Goal: Task Accomplishment & Management: Manage account settings

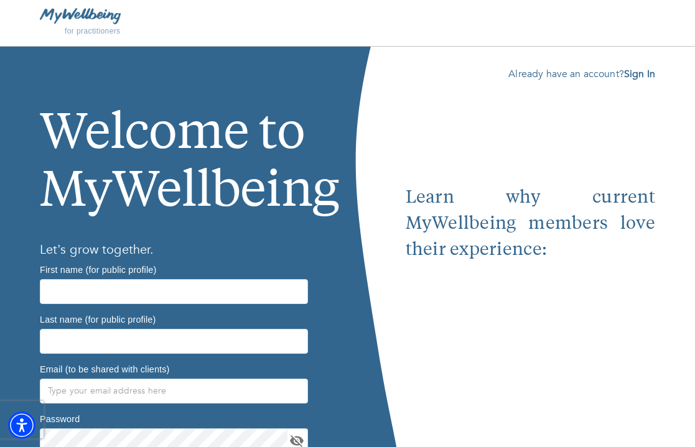
scroll to position [120, 0]
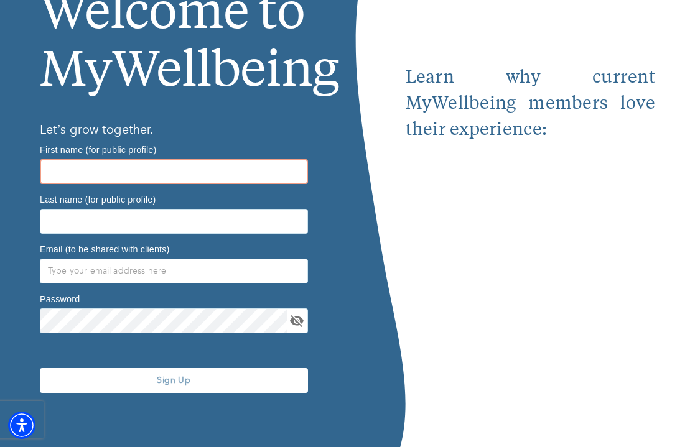
click at [243, 175] on input "text" at bounding box center [174, 171] width 268 height 25
type input "[PERSON_NAME]"
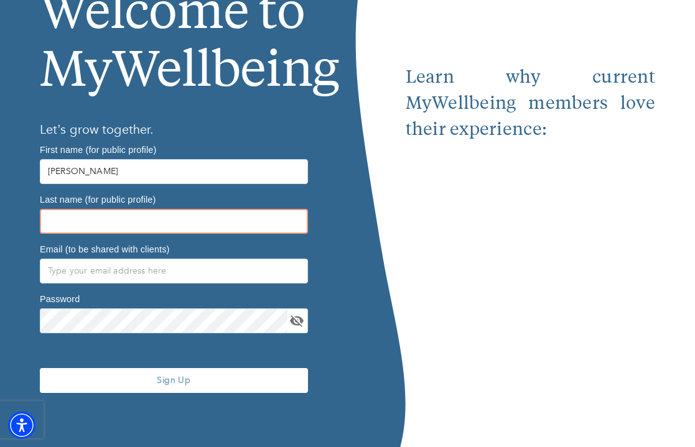
type input "[PERSON_NAME]"
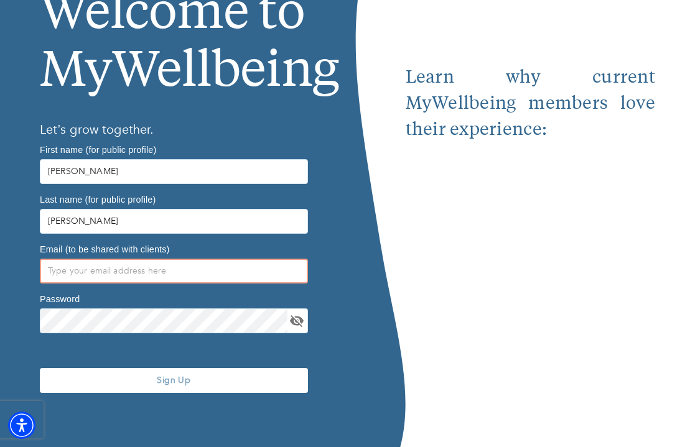
click at [166, 276] on input "text" at bounding box center [174, 271] width 268 height 25
type input "Josephine@rootedoakcounselingtx.com"
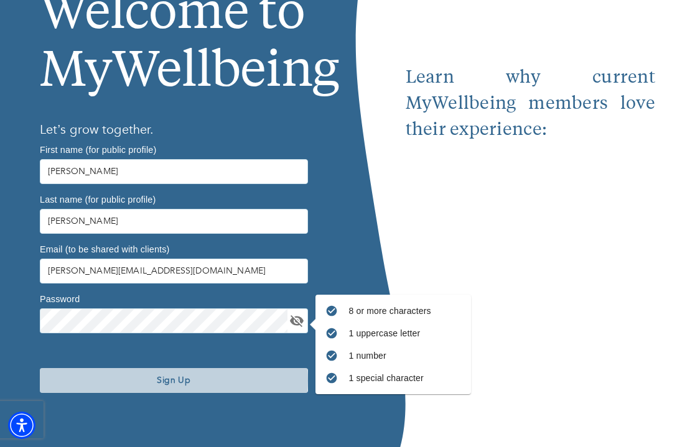
click at [172, 380] on span "Sign Up" at bounding box center [174, 381] width 258 height 12
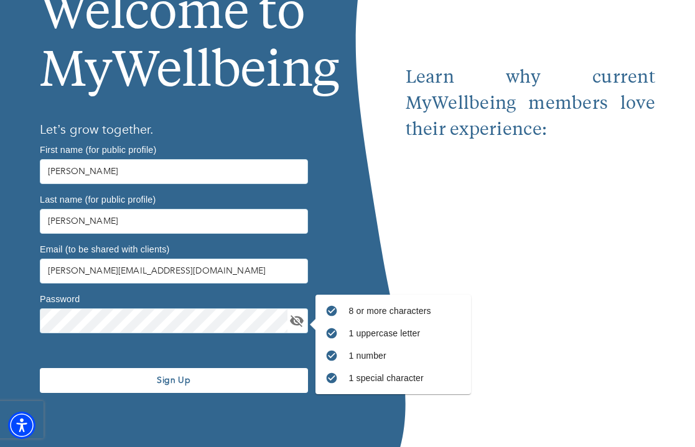
click at [354, 136] on div at bounding box center [377, 188] width 58 height 522
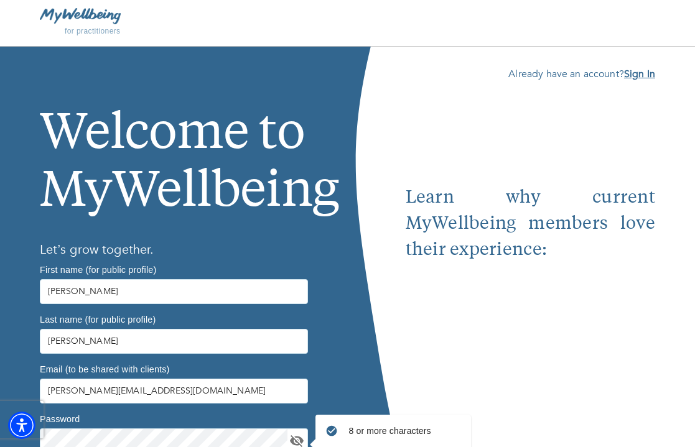
click at [649, 70] on b "Sign In" at bounding box center [639, 74] width 31 height 14
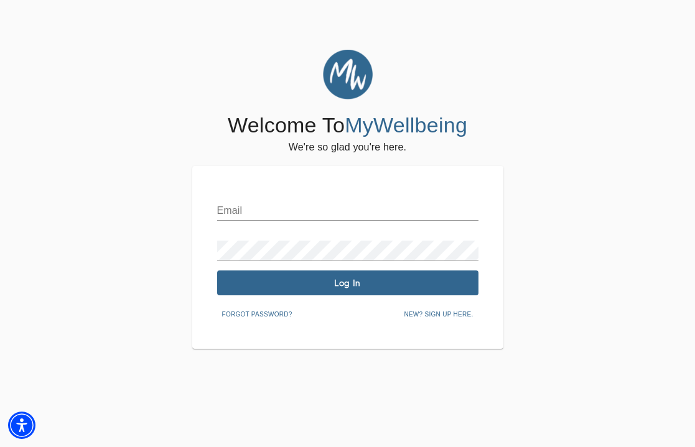
click at [312, 200] on div "Email" at bounding box center [347, 206] width 261 height 30
click at [312, 207] on input "text" at bounding box center [347, 211] width 261 height 20
type input "[PERSON_NAME][EMAIL_ADDRESS][DOMAIN_NAME]"
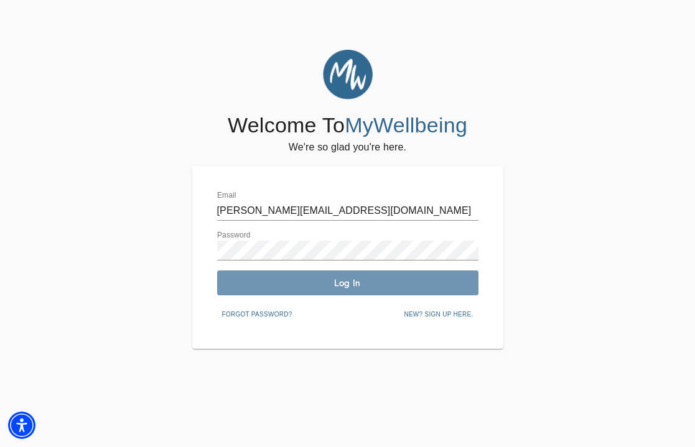
click at [310, 287] on span "Log In" at bounding box center [347, 284] width 251 height 12
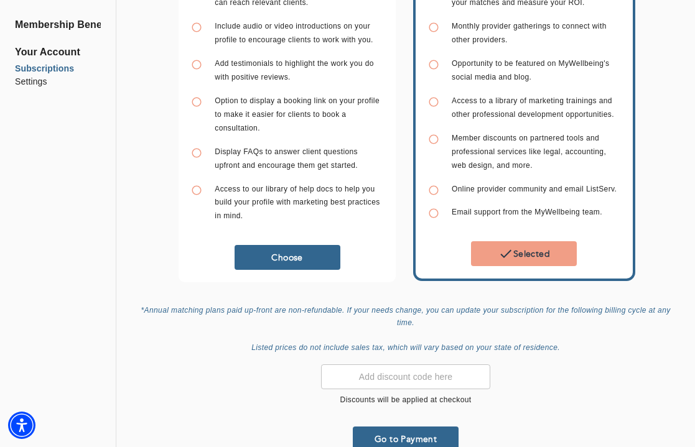
scroll to position [294, 0]
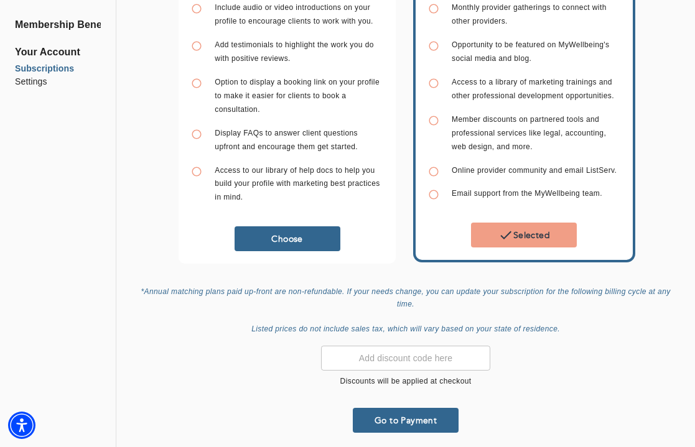
click at [382, 423] on button "Go to Payment" at bounding box center [406, 420] width 106 height 25
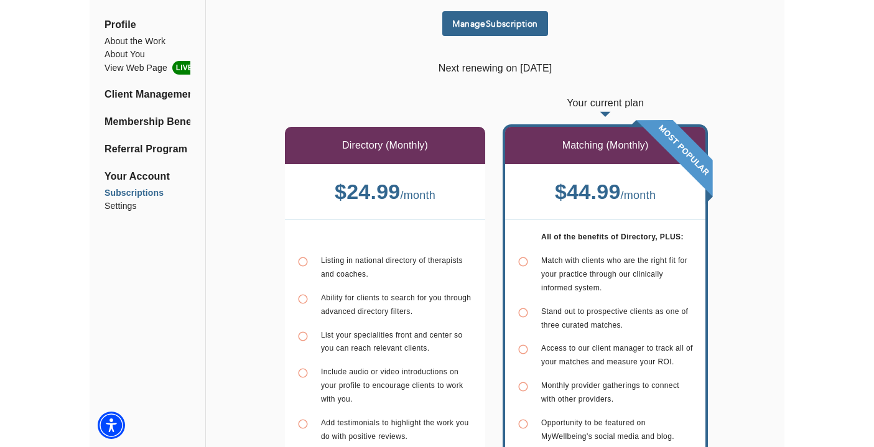
scroll to position [26, 0]
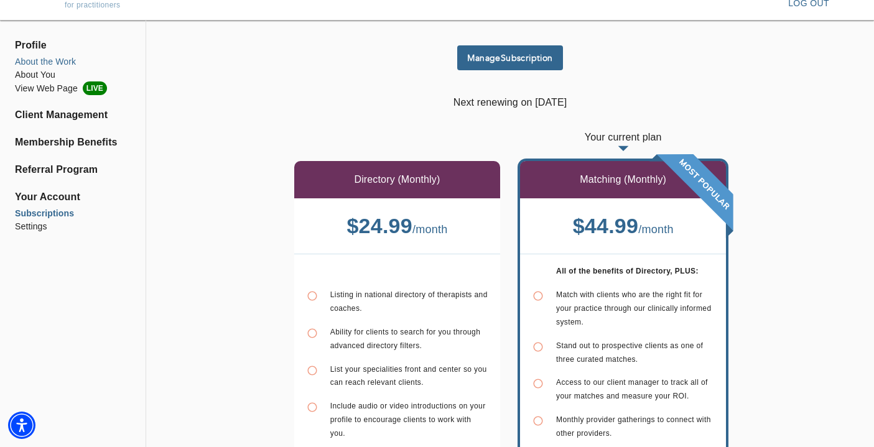
click at [22, 62] on li "About the Work" at bounding box center [73, 61] width 116 height 13
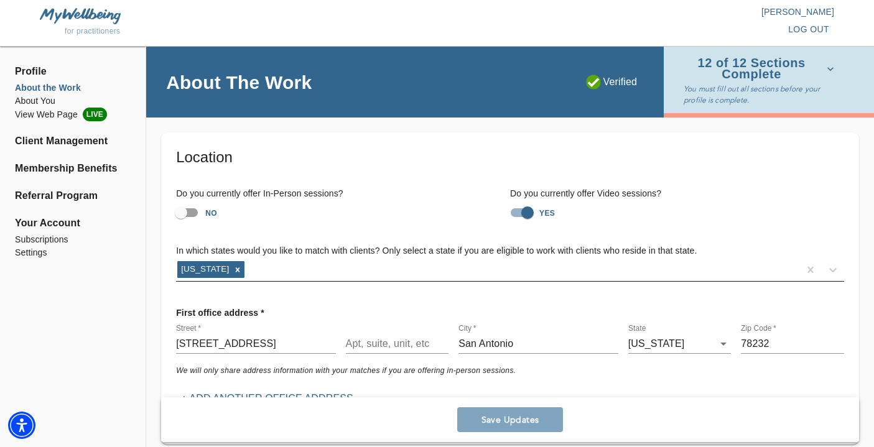
click at [264, 273] on div "[US_STATE]" at bounding box center [488, 270] width 624 height 20
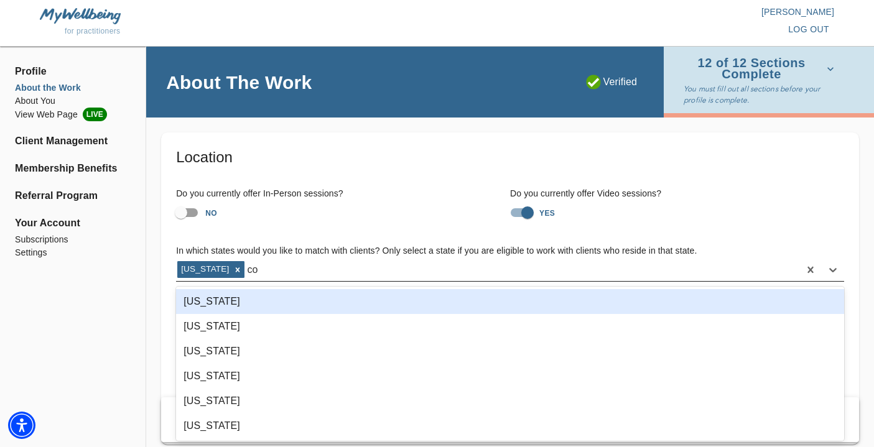
type input "col"
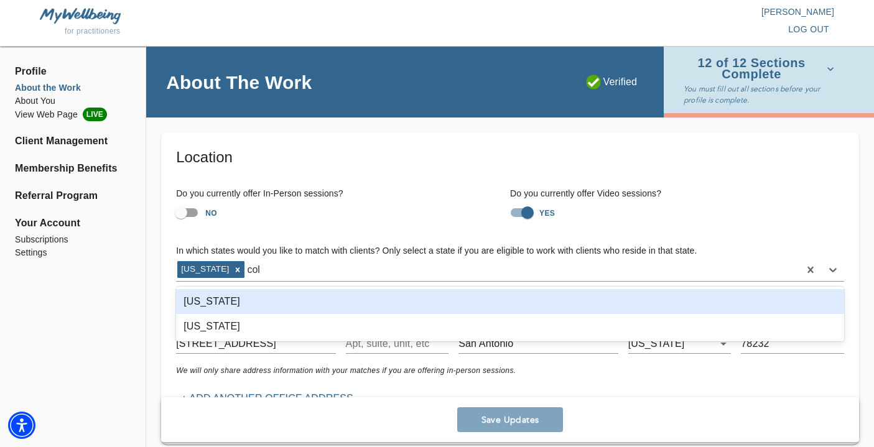
click at [248, 307] on div "[US_STATE]" at bounding box center [510, 301] width 668 height 25
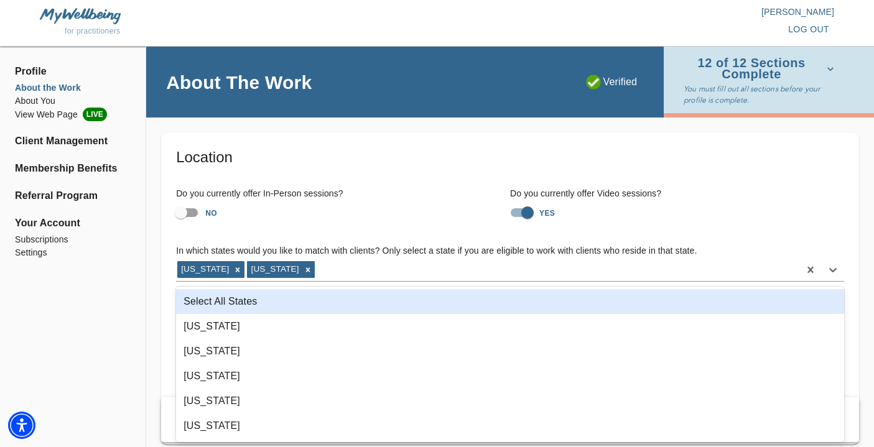
click at [312, 218] on div "NO" at bounding box center [343, 213] width 334 height 24
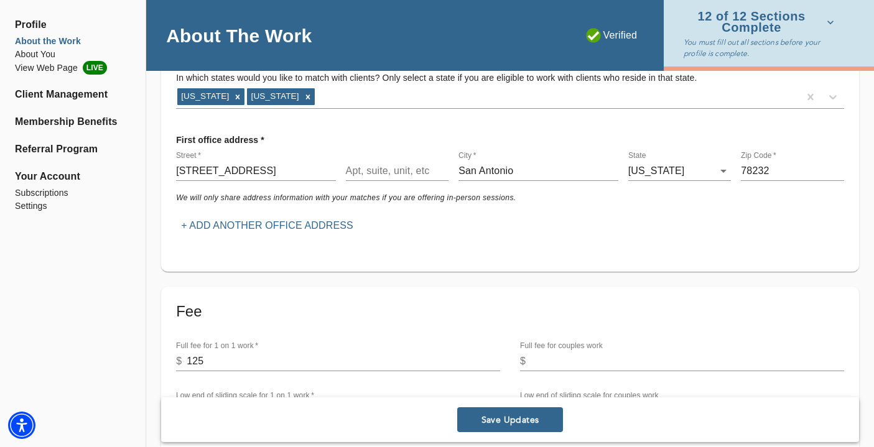
scroll to position [172, 0]
click at [289, 180] on input "[STREET_ADDRESS]" at bounding box center [255, 172] width 159 height 20
click at [289, 180] on input "14922 Morning Tree St" at bounding box center [255, 172] width 159 height 20
type input "17410 Moscato"
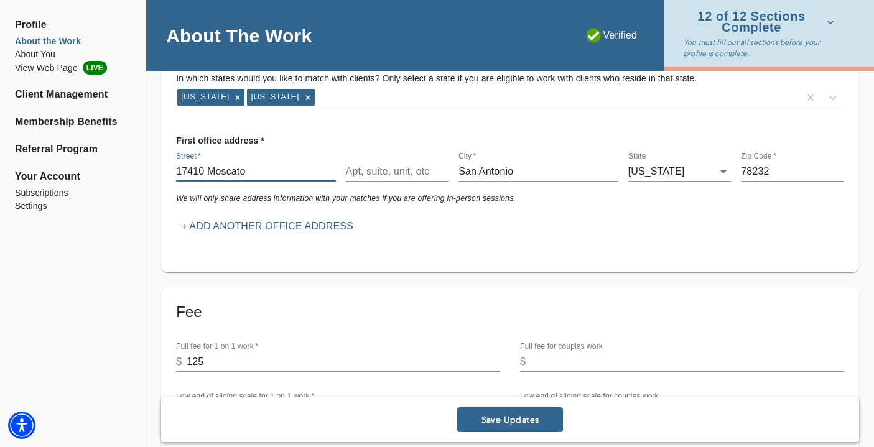
click at [695, 171] on input "78232" at bounding box center [792, 172] width 103 height 20
type input "78247"
click at [668, 230] on div "First office address * Street   * 17410 Moscato Apt, suite, unit, etc City   * …" at bounding box center [510, 183] width 678 height 118
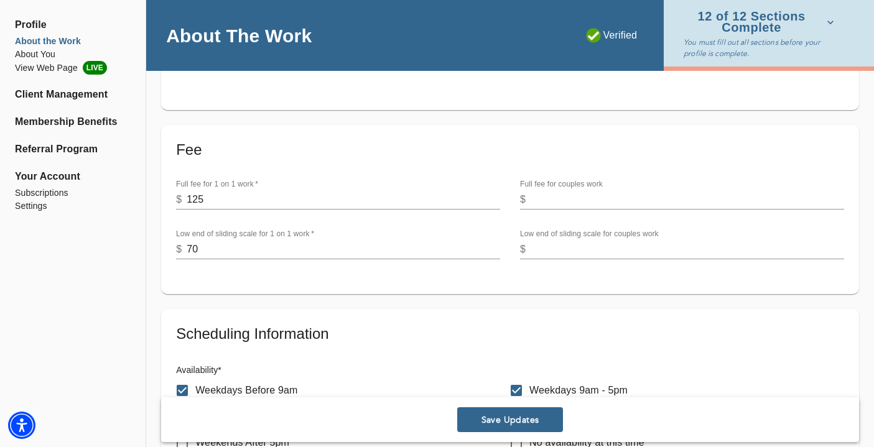
scroll to position [349, 0]
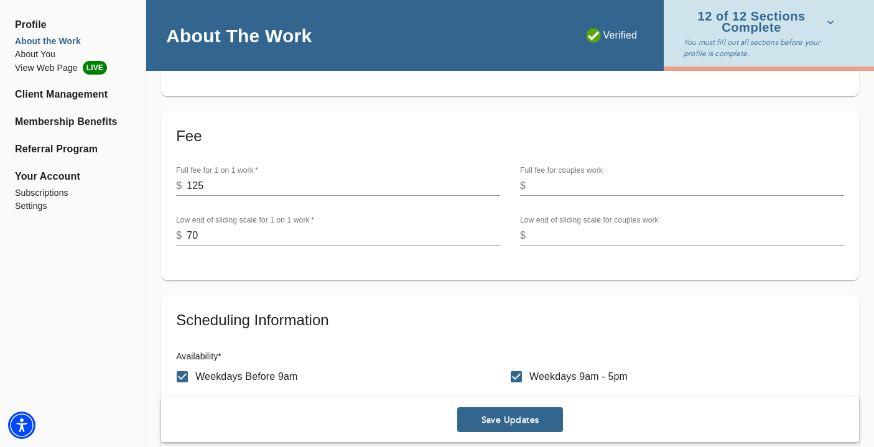
click at [246, 180] on input "125" at bounding box center [344, 186] width 314 height 20
click at [246, 181] on input "125" at bounding box center [344, 186] width 314 height 20
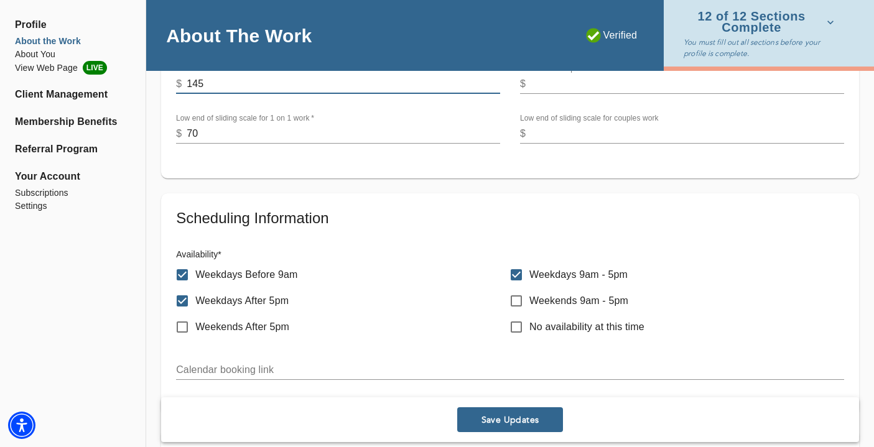
scroll to position [449, 0]
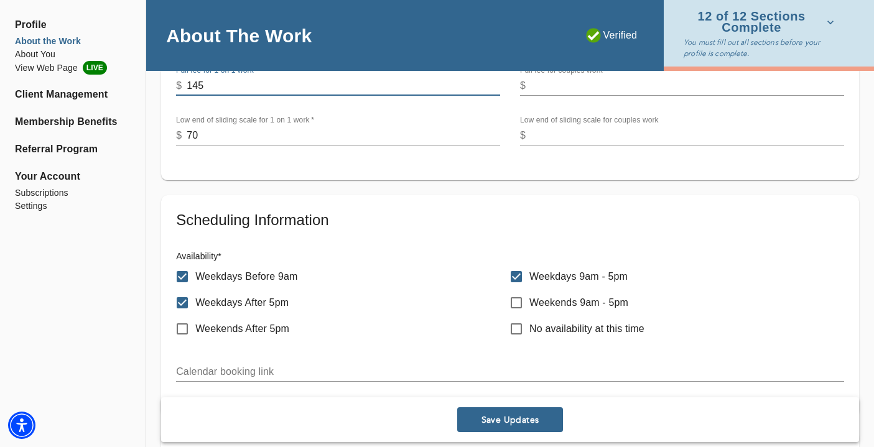
type input "145"
click at [283, 132] on input "70" at bounding box center [344, 136] width 314 height 20
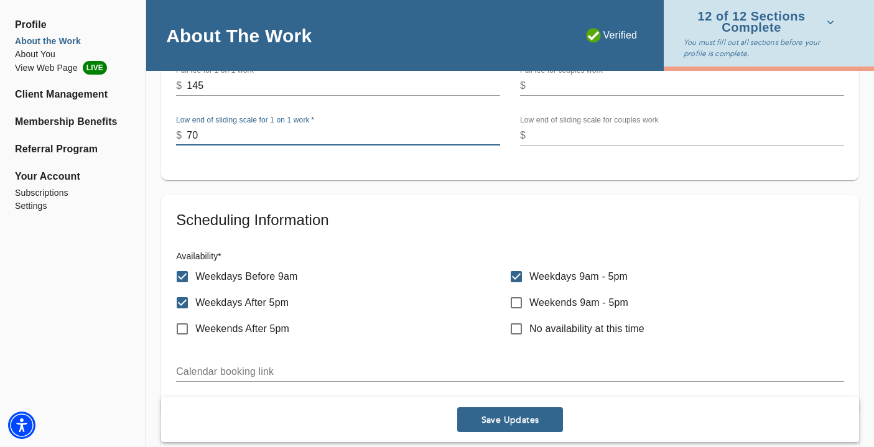
click at [283, 132] on input "70" at bounding box center [344, 136] width 314 height 20
type input "7"
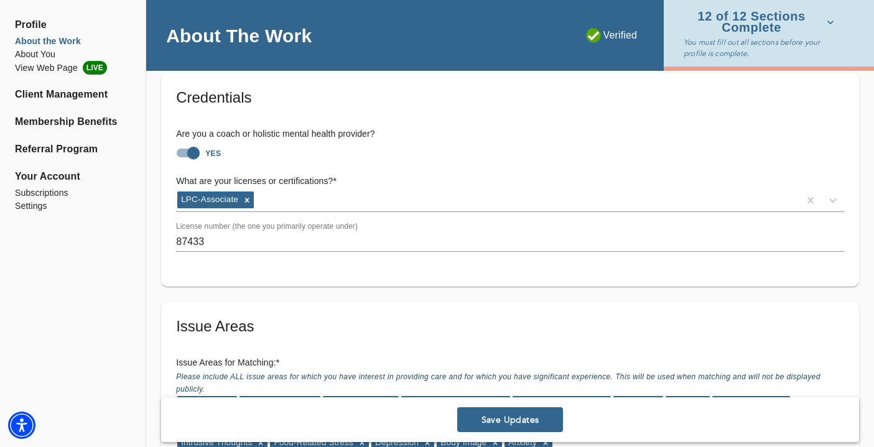
scroll to position [783, 0]
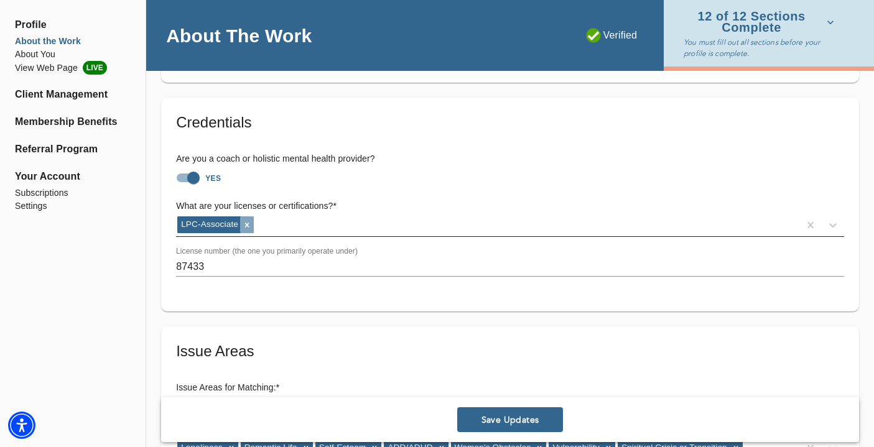
click at [247, 225] on icon at bounding box center [247, 225] width 4 height 4
type input "80"
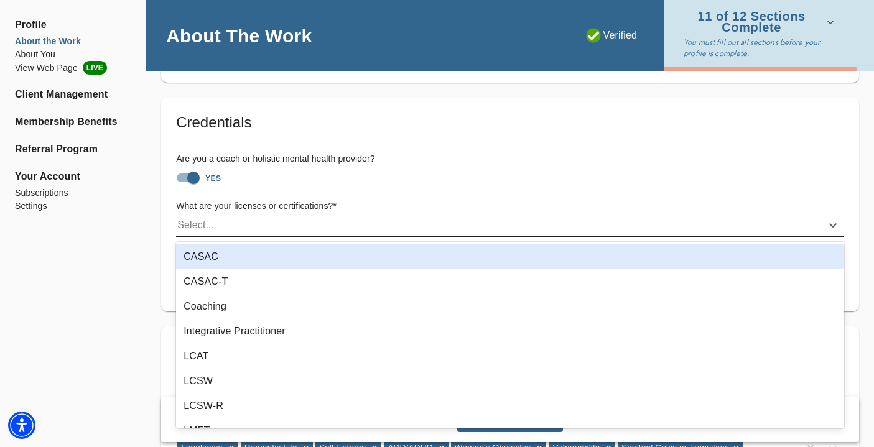
click at [250, 228] on div "Select..." at bounding box center [499, 225] width 646 height 20
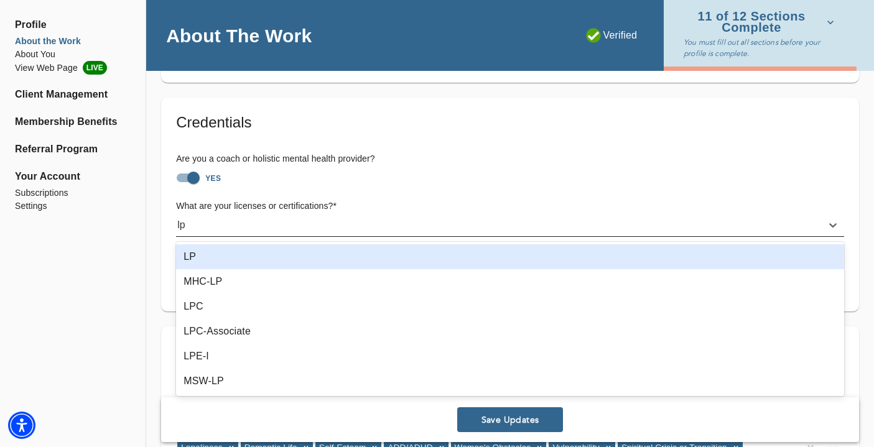
type input "lpc"
click at [246, 258] on div "LPC" at bounding box center [510, 257] width 668 height 25
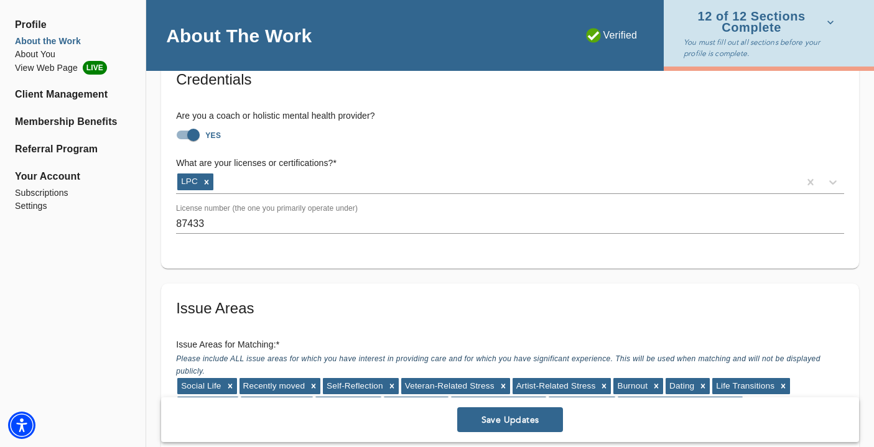
scroll to position [831, 0]
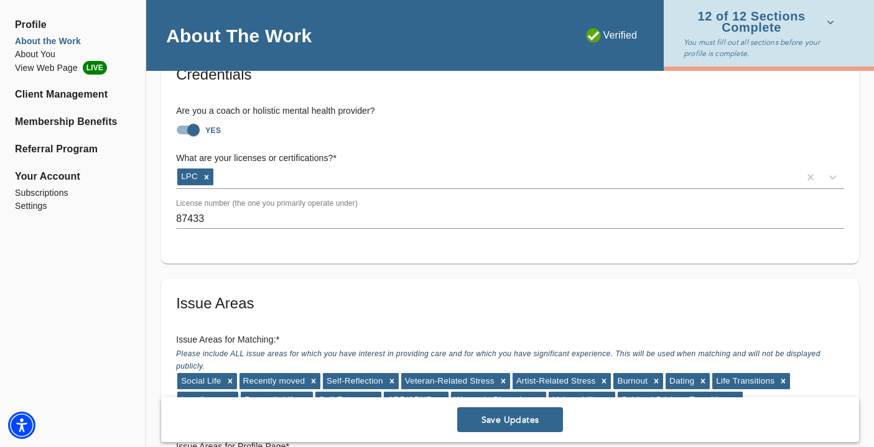
click at [281, 299] on h5 "Issue Areas" at bounding box center [510, 304] width 668 height 20
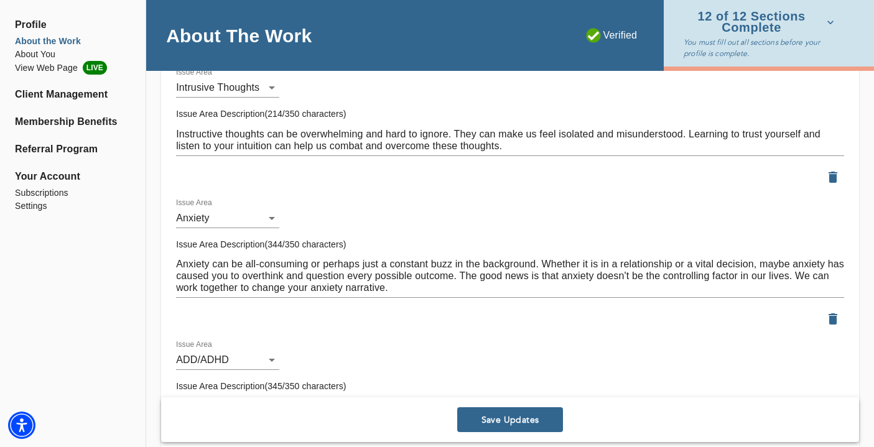
scroll to position [1300, 0]
click at [397, 131] on textarea "Instructive thoughts can be overwhelming and hard to ignore. They can make us f…" at bounding box center [510, 141] width 668 height 24
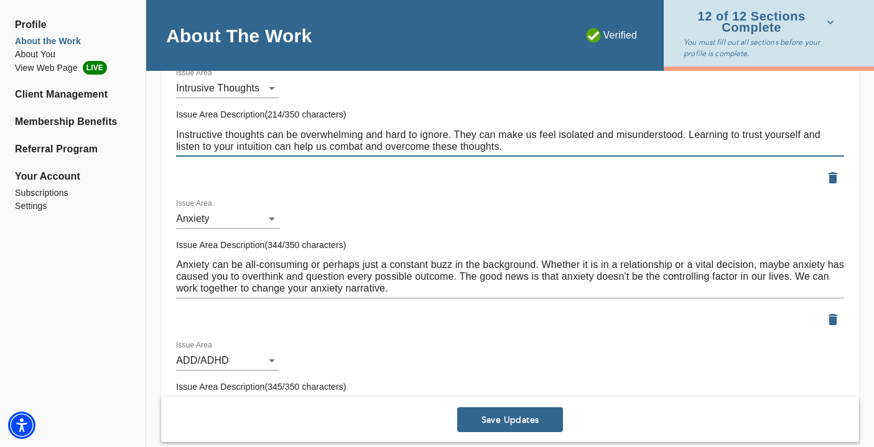
click at [397, 131] on textarea "Instructive thoughts can be overwhelming and hard to ignore. They can make us f…" at bounding box center [510, 141] width 668 height 24
click at [473, 133] on textarea "Instructive thoughts can be overwhelming and difficult to ignore. They can make…" at bounding box center [510, 141] width 668 height 24
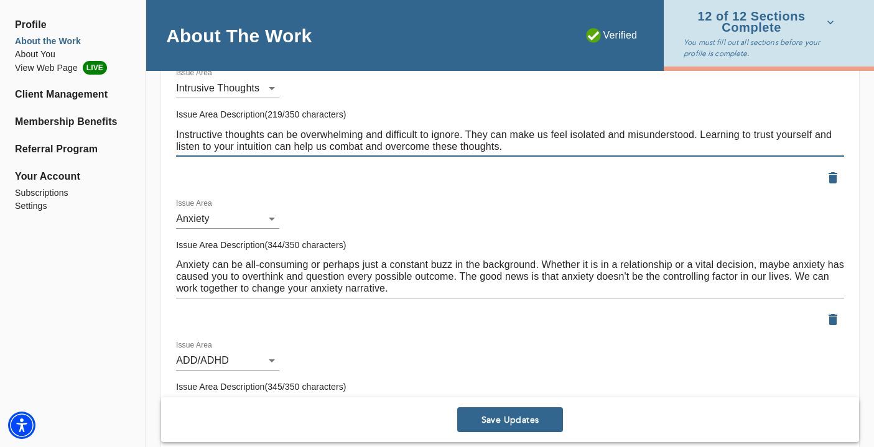
click at [496, 135] on textarea "Instructive thoughts can be overwhelming and difficult to ignore. They can make…" at bounding box center [510, 141] width 668 height 24
click at [482, 134] on textarea "Instructive thoughts can be overwhelming and difficult to ignore. They can make…" at bounding box center [510, 141] width 668 height 24
click at [525, 135] on textarea "Instructive thoughts can be overwhelming and difficult to ignore. Often they ca…" at bounding box center [510, 141] width 668 height 24
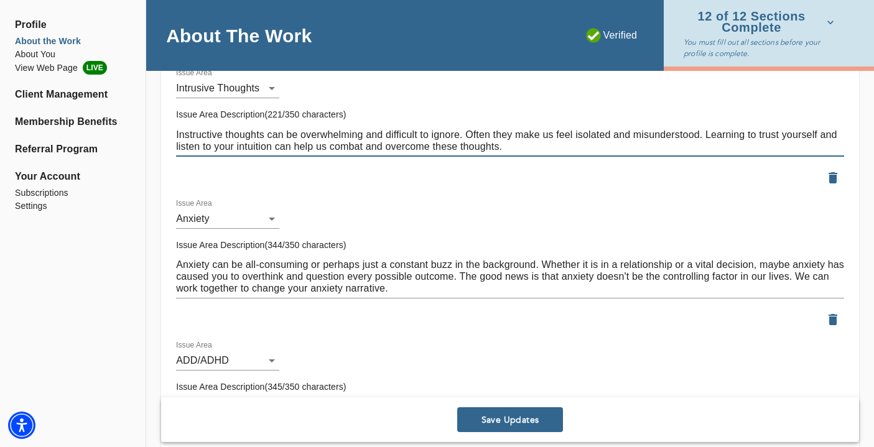
click at [624, 139] on textarea "Instructive thoughts can be overwhelming and difficult to ignore. Often they ma…" at bounding box center [510, 141] width 668 height 24
click at [688, 138] on textarea "Instructive thoughts can be overwhelming and difficult to ignore. Often they ma…" at bounding box center [510, 141] width 668 height 24
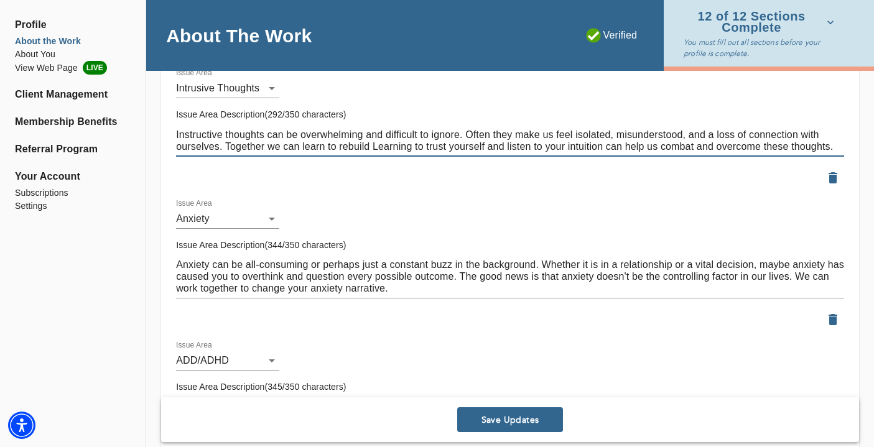
click at [400, 143] on textarea "Instructive thoughts can be overwhelming and difficult to ignore. Often they ma…" at bounding box center [510, 141] width 668 height 24
click at [400, 145] on textarea "Instructive thoughts can be overwhelming and difficult to ignore. Often they ma…" at bounding box center [510, 141] width 668 height 24
click at [405, 146] on textarea "Instructive thoughts can be overwhelming and difficult to ignore. Often they ma…" at bounding box center [510, 141] width 668 height 24
click at [418, 146] on textarea "Instructive thoughts can be overwhelming and difficult to ignore. Often they ma…" at bounding box center [510, 141] width 668 height 24
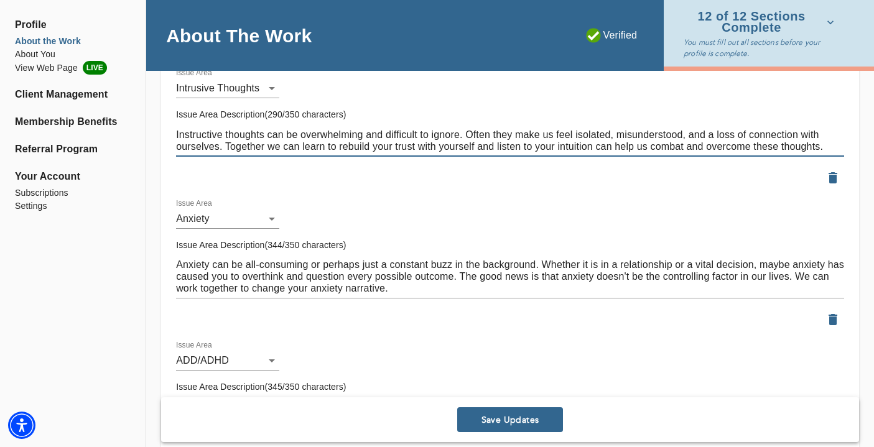
click at [482, 147] on textarea "Instructive thoughts can be overwhelming and difficult to ignore. Often they ma…" at bounding box center [510, 141] width 668 height 24
drag, startPoint x: 534, startPoint y: 149, endPoint x: 497, endPoint y: 149, distance: 37.3
click at [497, 149] on textarea "Instructive thoughts can be overwhelming and difficult to ignore. Often they ma…" at bounding box center [510, 141] width 668 height 24
click at [561, 144] on textarea "Instructive thoughts can be overwhelming and difficult to ignore. Often they ma…" at bounding box center [510, 141] width 668 height 24
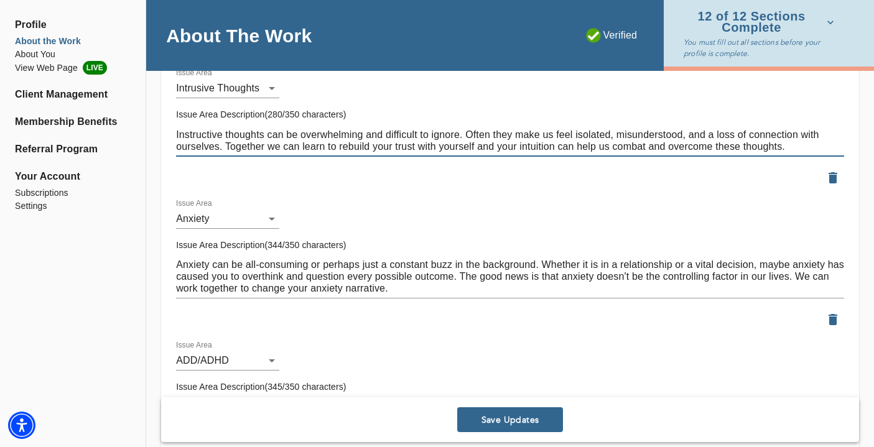
click at [562, 151] on textarea "Instructive thoughts can be overwhelming and difficult to ignore. Often they ma…" at bounding box center [510, 141] width 668 height 24
click at [559, 151] on textarea "Instructive thoughts can be overwhelming and difficult to ignore. Often they ma…" at bounding box center [510, 141] width 668 height 24
drag, startPoint x: 661, startPoint y: 146, endPoint x: 608, endPoint y: 146, distance: 52.9
click at [608, 146] on textarea "Instructive thoughts can be overwhelming and difficult to ignore. Often they ma…" at bounding box center [510, 141] width 668 height 24
click at [640, 148] on textarea "Instructive thoughts can be overwhelming and difficult to ignore. Often they ma…" at bounding box center [510, 141] width 668 height 24
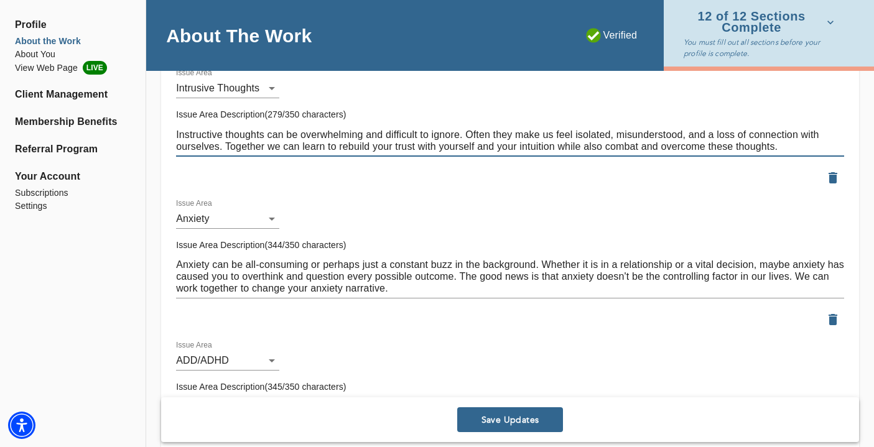
click at [569, 141] on textarea "Instructive thoughts can be overwhelming and difficult to ignore. Often they ma…" at bounding box center [510, 141] width 668 height 24
click at [617, 145] on textarea "Instructive thoughts can be overwhelming and difficult to ignore. Often they ma…" at bounding box center [510, 141] width 668 height 24
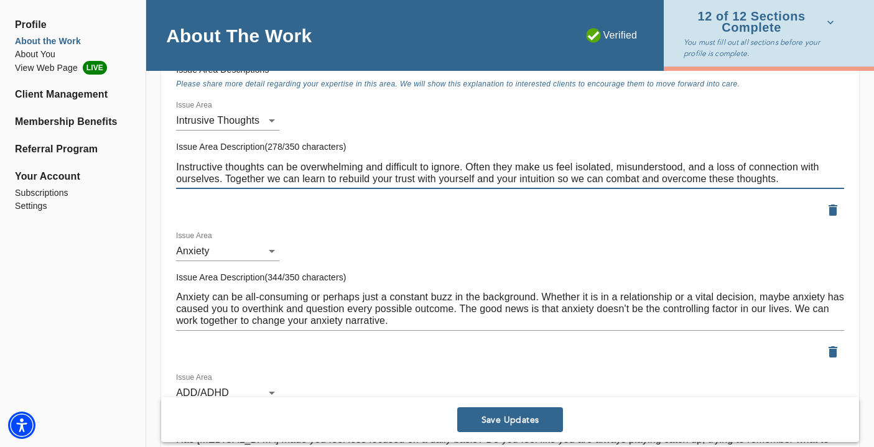
scroll to position [1264, 0]
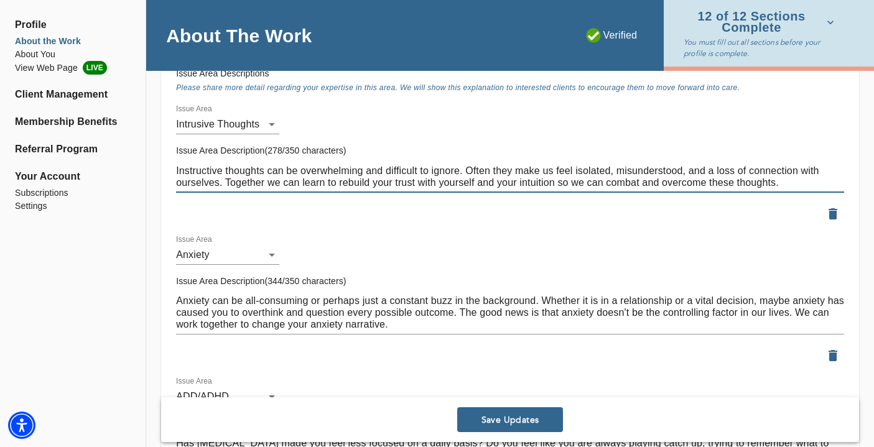
click at [200, 171] on textarea "Instructive thoughts can be overwhelming and difficult to ignore. Often they ma…" at bounding box center [510, 177] width 668 height 24
type textarea "Intrusive thoughts can be overwhelming and difficult to ignore. Often they make…"
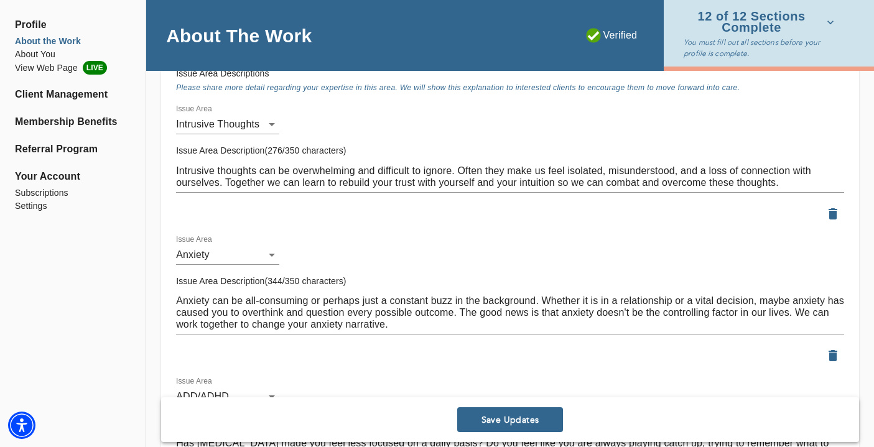
click at [275, 215] on div at bounding box center [510, 214] width 668 height 22
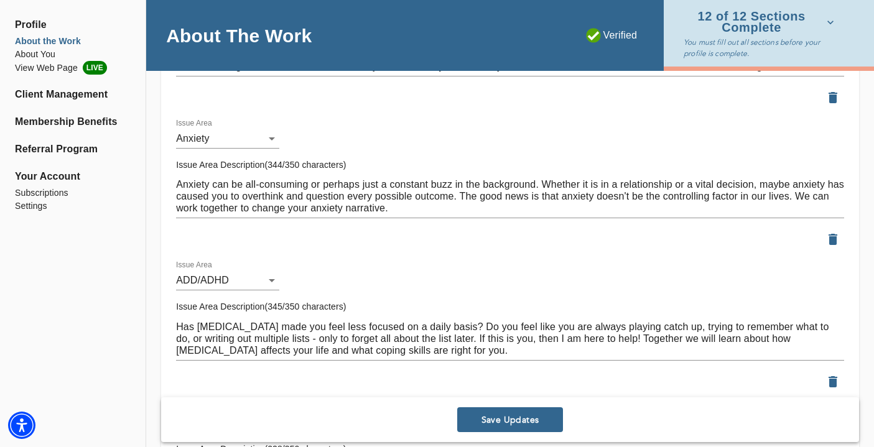
click at [230, 184] on textarea "Anxiety can be all-consuming or perhaps just a constant buzz in the background.…" at bounding box center [510, 196] width 668 height 35
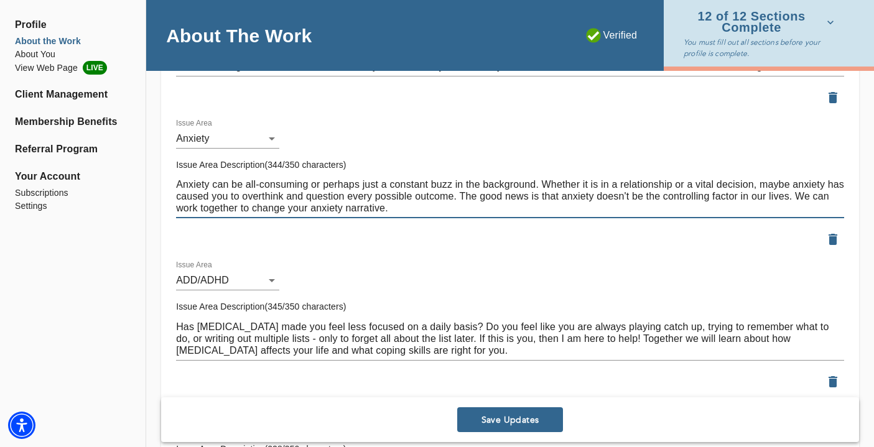
click at [243, 185] on textarea "Anxiety can be all-consuming or perhaps just a constant buzz in the background.…" at bounding box center [510, 196] width 668 height 35
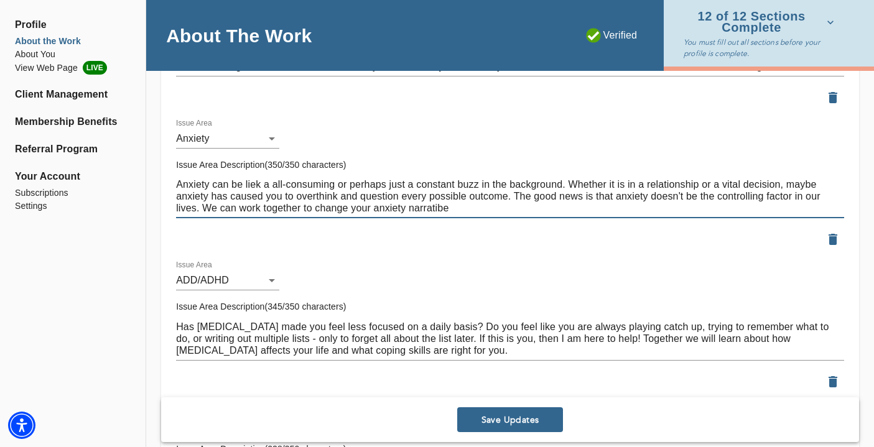
drag, startPoint x: 480, startPoint y: 204, endPoint x: 149, endPoint y: 182, distance: 332.5
click at [251, 190] on textarea "Anxiety can be liek a all-consuming or perhaps just a constant buzz in the back…" at bounding box center [510, 196] width 668 height 35
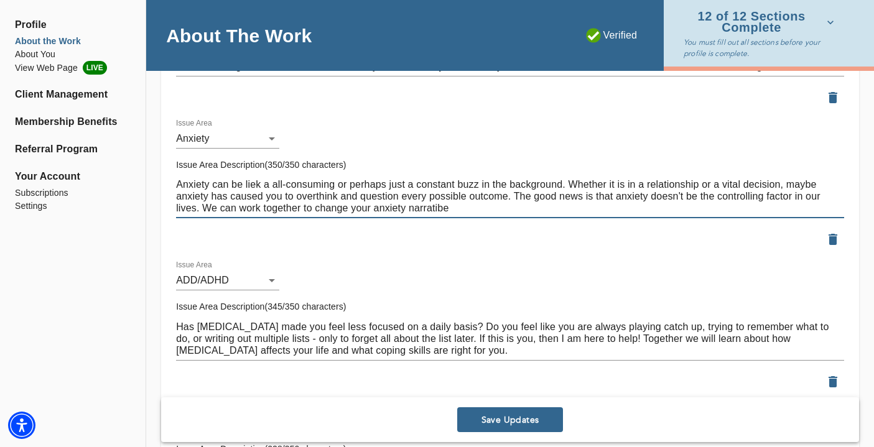
paste textarea "feel like an all-consuming haze, a constant buzz in the background. Whether it …"
drag, startPoint x: 746, startPoint y: 194, endPoint x: 841, endPoint y: 202, distance: 95.5
click at [695, 202] on textarea "Anxiety can feel like an all-consuming haze, a constant buzz in the background.…" at bounding box center [510, 196] width 668 height 35
click at [695, 193] on textarea "Anxiety can feel like an all-consuming haze, a constant buzz in the background.…" at bounding box center [510, 196] width 668 height 35
click at [388, 210] on textarea "Anxiety can feel like an all-consuming haze, a constant buzz in the background.…" at bounding box center [510, 196] width 668 height 35
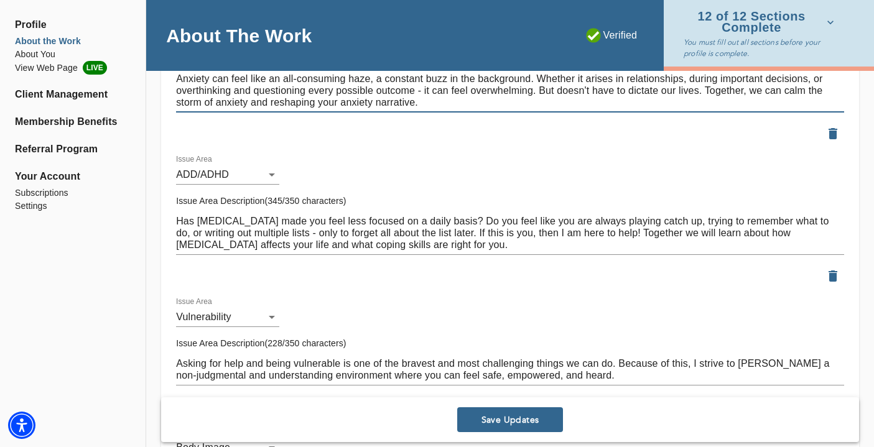
scroll to position [1487, 0]
click at [319, 103] on textarea "Anxiety can feel like an all-consuming haze, a constant buzz in the background.…" at bounding box center [510, 89] width 668 height 35
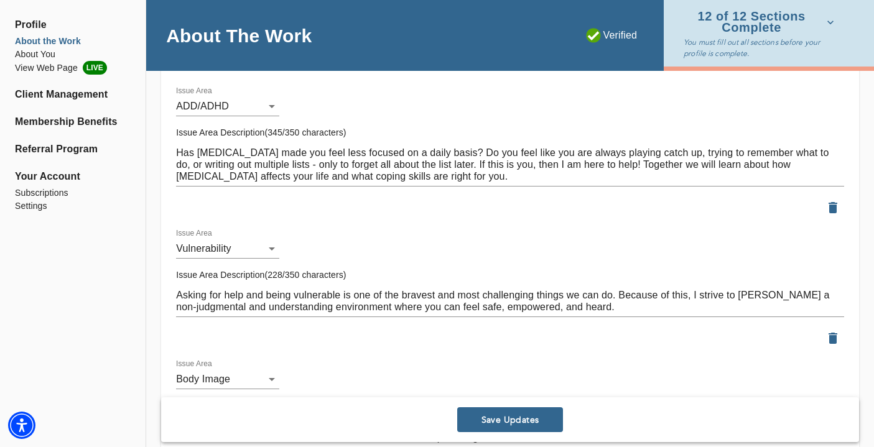
scroll to position [1553, 0]
type textarea "Anxiety can feel like an all-consuming haze, a constant buzz in the background.…"
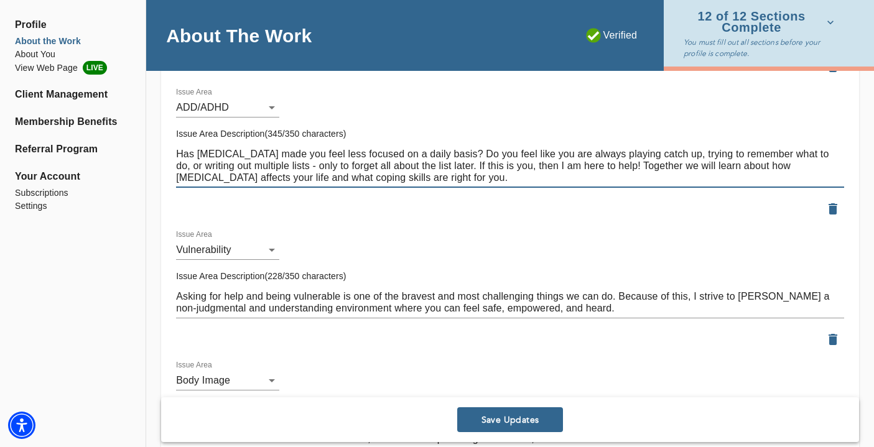
drag, startPoint x: 365, startPoint y: 178, endPoint x: 171, endPoint y: 136, distance: 198.7
click at [171, 136] on div "Issue Area Description(345/350 characters) Has ADHD made you feel less focused …" at bounding box center [510, 158] width 678 height 70
click at [454, 181] on textarea "Has ADHD made you feel less focused on a daily basis? Do you feel like you are …" at bounding box center [510, 165] width 668 height 35
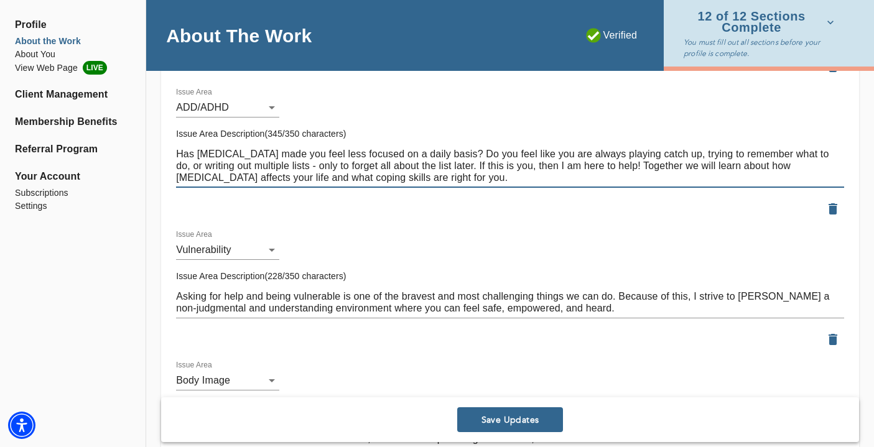
paste textarea "ADHD is feeling scattered brained, constantly playing catch-up, relying on list…"
drag, startPoint x: 454, startPoint y: 180, endPoint x: 38, endPoint y: 130, distance: 418.7
click at [38, 130] on div "Profile About the Work About You View Web Page LIVE Client Management Membershi…" at bounding box center [437, 387] width 874 height 3788
paste textarea "If this resonates, I'm here to help. Let's navigate how ADHD affects you and fi…"
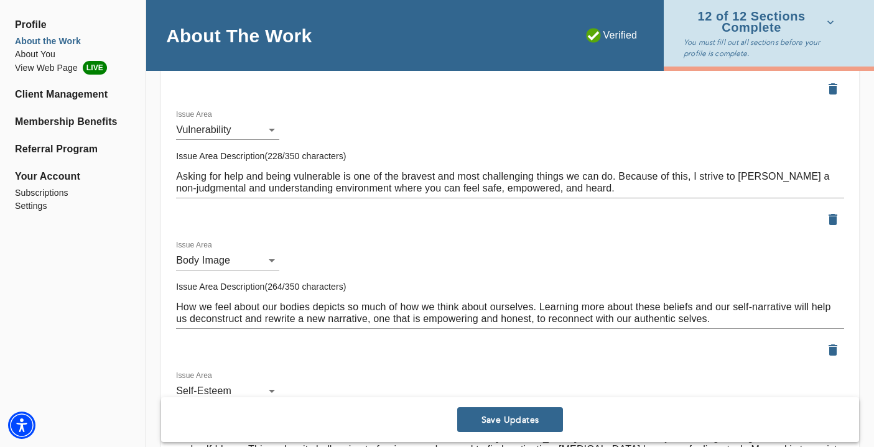
scroll to position [1683, 0]
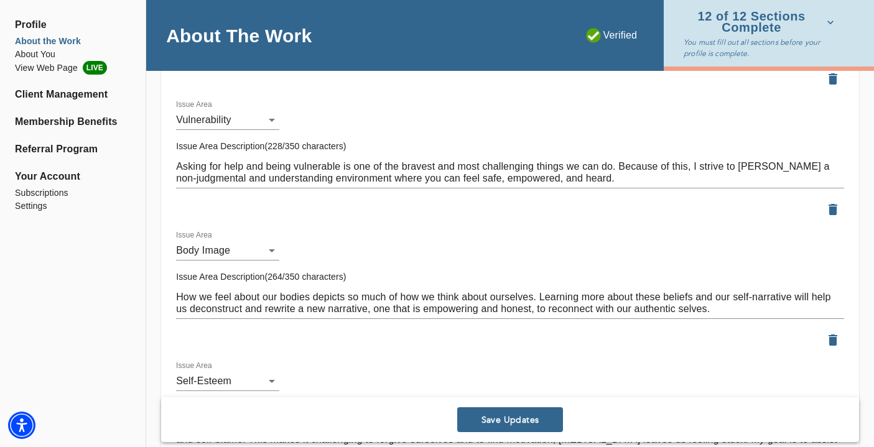
type textarea "ADHD is feeling scattered brained, constantly playing catch-up, relying on list…"
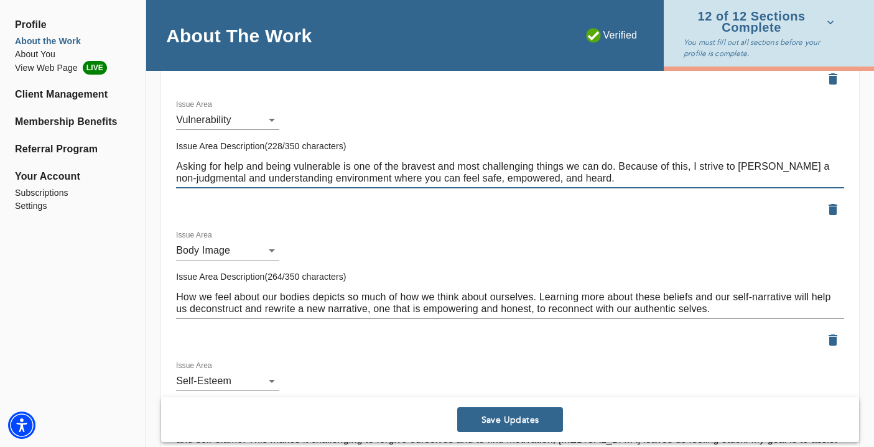
drag, startPoint x: 611, startPoint y: 179, endPoint x: 157, endPoint y: 144, distance: 454.4
click at [157, 144] on div "Location Do you currently offer In-Person sessions? NO Do you currently offer V…" at bounding box center [510, 300] width 728 height 3702
paste textarea "Seeking assistance and showing vulnerability are acts of immense courage and st…"
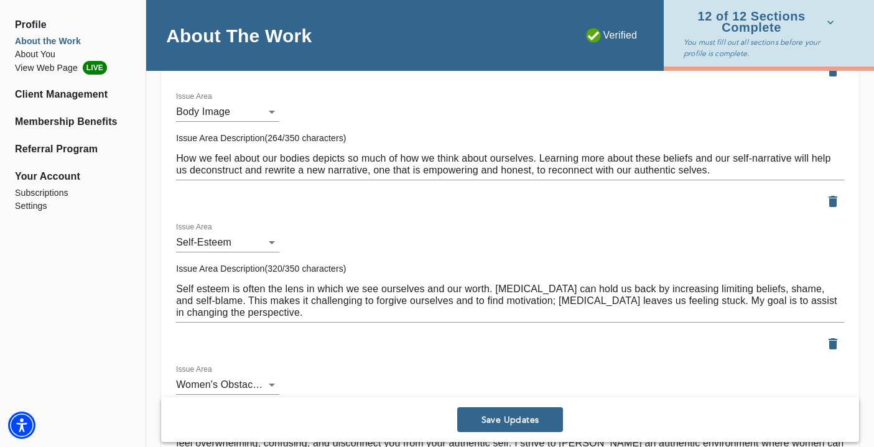
scroll to position [1822, 0]
type textarea "Seeking assistance and showing vulnerability are acts of immense courage and st…"
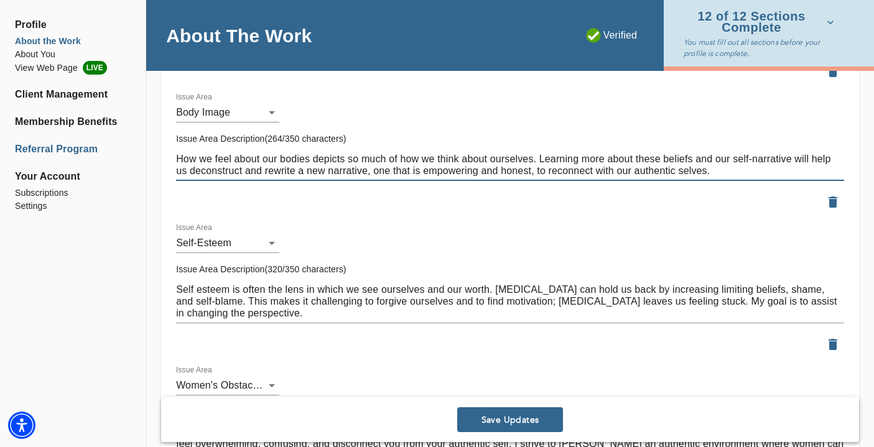
drag, startPoint x: 718, startPoint y: 169, endPoint x: 115, endPoint y: 151, distance: 602.7
click at [115, 151] on div "Profile About the Work About You View Web Page LIVE Client Management Membershi…" at bounding box center [437, 119] width 874 height 3788
paste textarea "Our perception of our bodies greatly influences our self-image. By delving into…"
click at [454, 161] on textarea "Our perception of our bodies greatly influences our self-image. By delving into…" at bounding box center [510, 165] width 668 height 24
click at [472, 161] on textarea "Our perception of our bodies greatly influences our self-image and self confide…" at bounding box center [510, 165] width 668 height 24
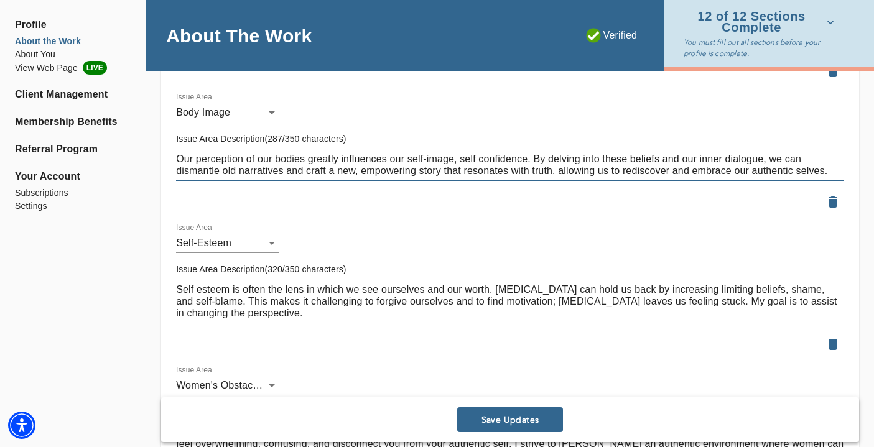
click at [525, 157] on textarea "Our perception of our bodies greatly influences our self-image, self confidence…" at bounding box center [510, 165] width 668 height 24
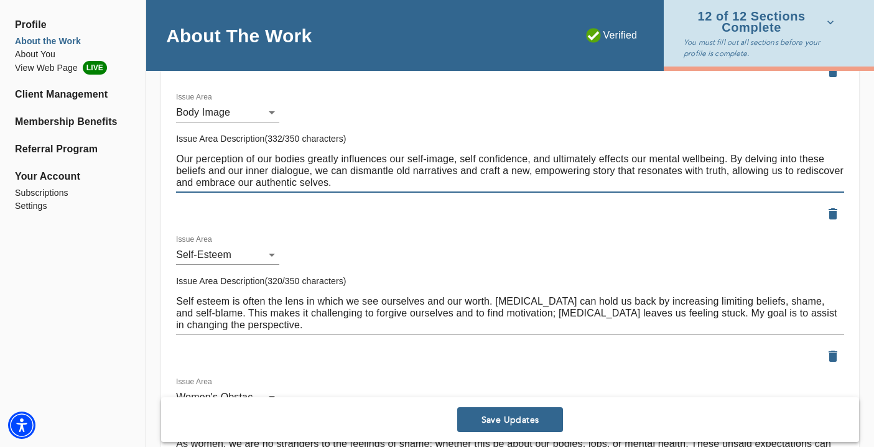
drag, startPoint x: 728, startPoint y: 157, endPoint x: 798, endPoint y: 156, distance: 70.4
click at [695, 156] on textarea "Our perception of our bodies greatly influences our self-image, self confidence…" at bounding box center [510, 170] width 668 height 35
drag, startPoint x: 253, startPoint y: 171, endPoint x: 164, endPoint y: 171, distance: 88.4
click at [256, 174] on textarea "Our perception of our bodies greatly influences our self-image, self confidence…" at bounding box center [510, 170] width 668 height 35
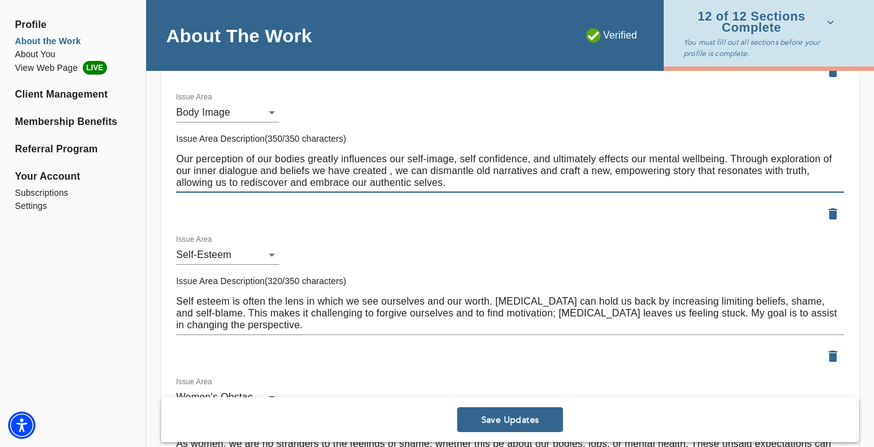
drag, startPoint x: 490, startPoint y: 186, endPoint x: 115, endPoint y: 140, distance: 378.1
click at [115, 140] on div "Profile About the Work About You View Web Page LIVE Client Management Membershi…" at bounding box center [437, 125] width 874 height 3800
paste textarea "affects our mental wellbeing. Through exploration of our inner dialogue and bel…"
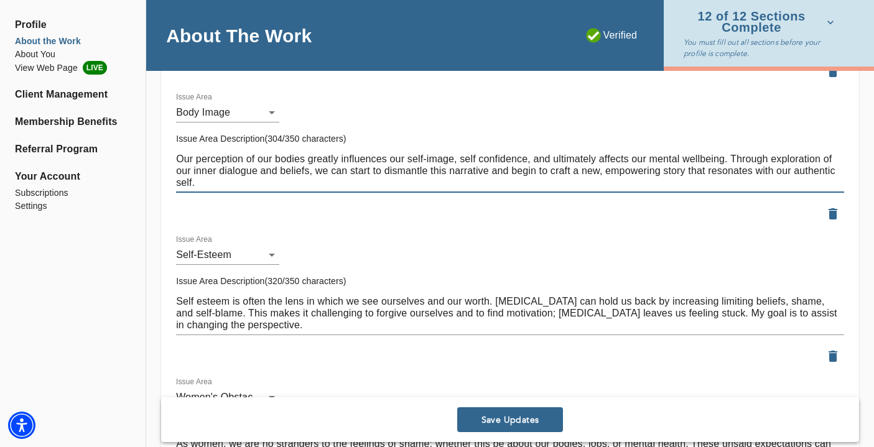
click at [449, 173] on textarea "Our perception of our bodies greatly influences our self-image, self confidence…" at bounding box center [510, 170] width 668 height 35
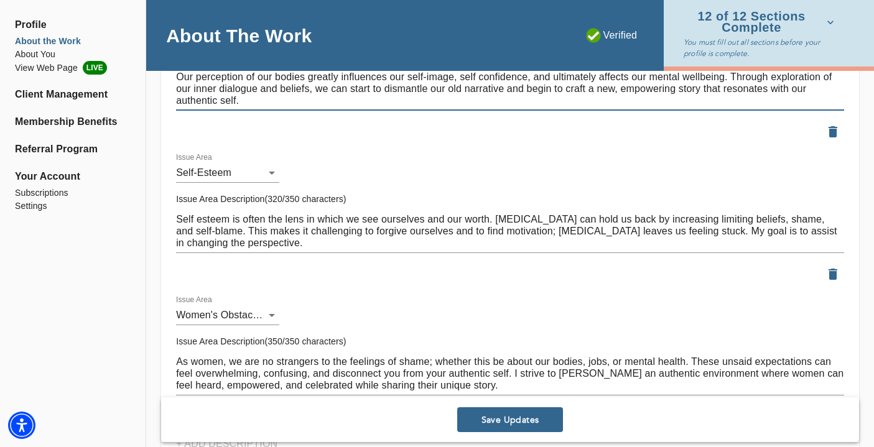
scroll to position [1906, 0]
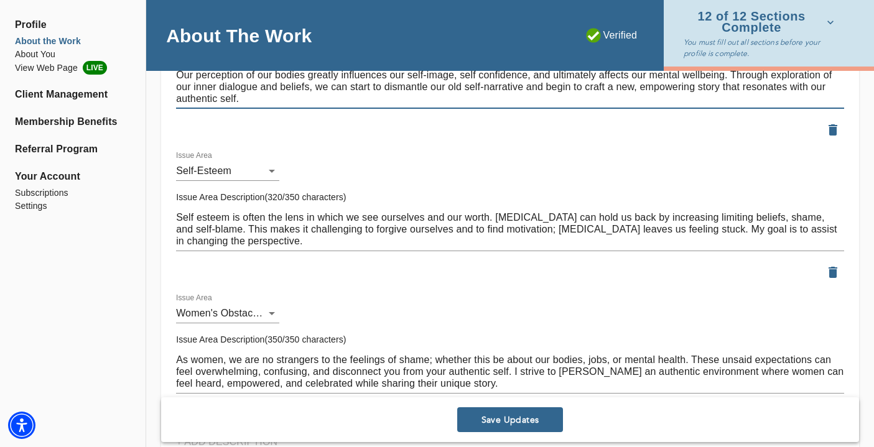
click at [638, 93] on textarea "Our perception of our bodies greatly influences our self-image, self confidence…" at bounding box center [510, 86] width 668 height 35
click at [637, 88] on textarea "Our perception of our bodies greatly influences our self-image, self confidence…" at bounding box center [510, 86] width 668 height 35
click at [695, 87] on textarea "Our perception of our bodies greatly influences our self-image, self confidence…" at bounding box center [510, 86] width 668 height 35
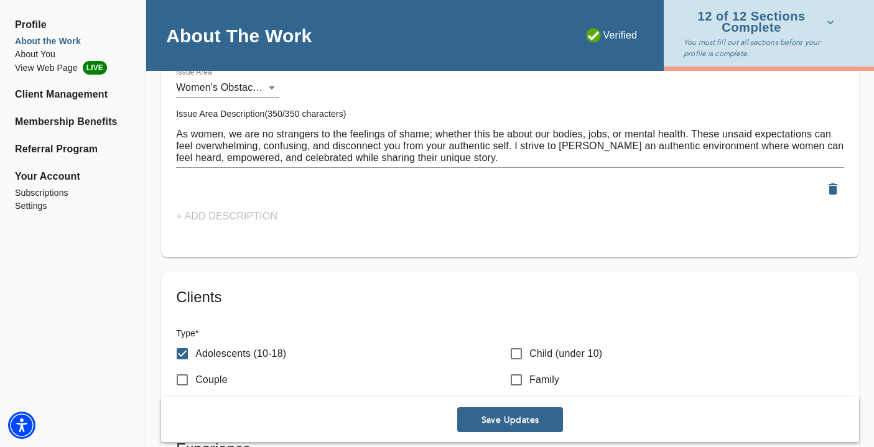
scroll to position [1975, 0]
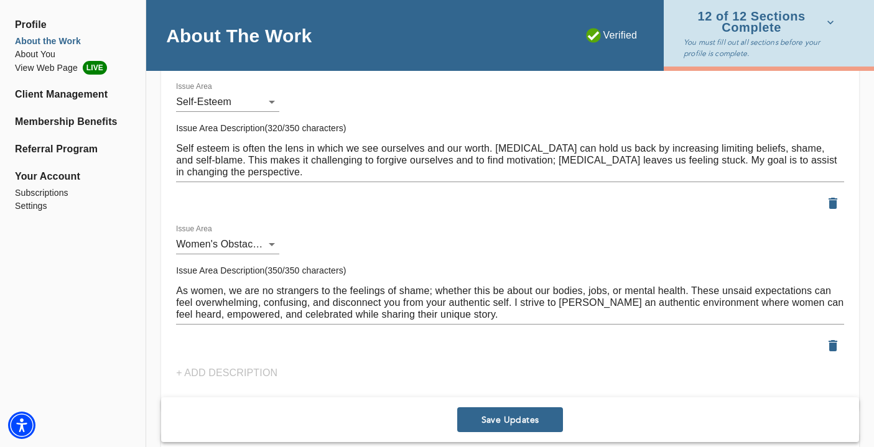
type textarea "Our perception of our bodies greatly influences our self-image, self confidence…"
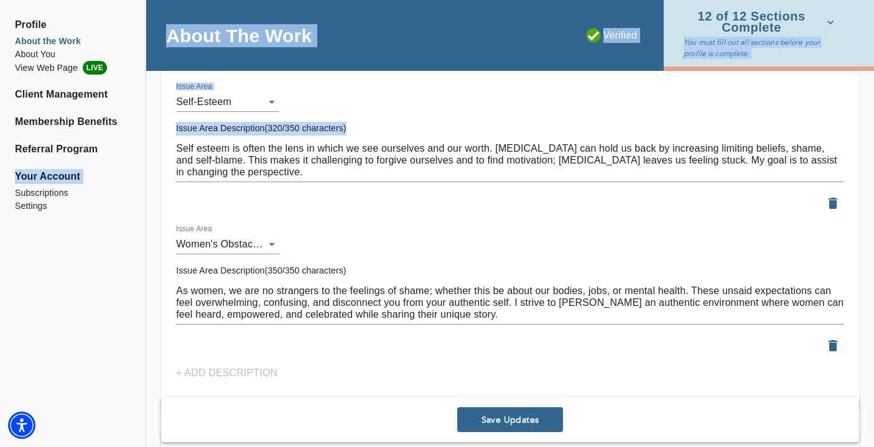
drag, startPoint x: 319, startPoint y: 179, endPoint x: 129, endPoint y: 131, distance: 195.2
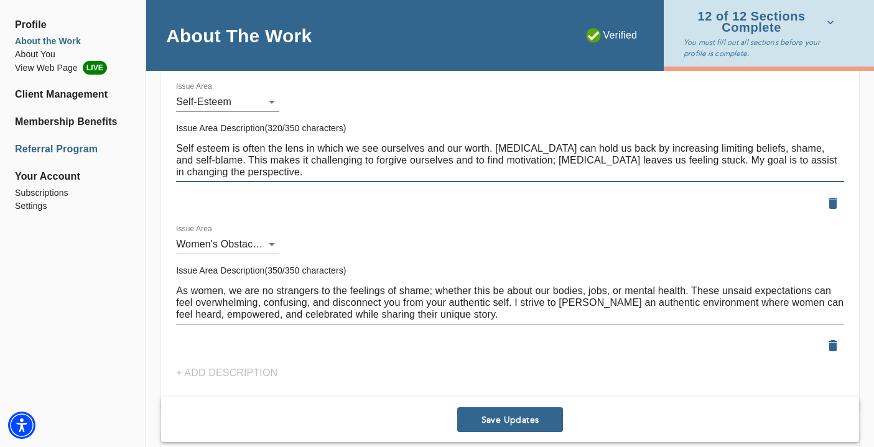
drag, startPoint x: 320, startPoint y: 174, endPoint x: 116, endPoint y: 144, distance: 206.3
click at [322, 176] on textarea "Self esteem is often the lens in which we see ourselves and our worth. Low self…" at bounding box center [510, 160] width 668 height 35
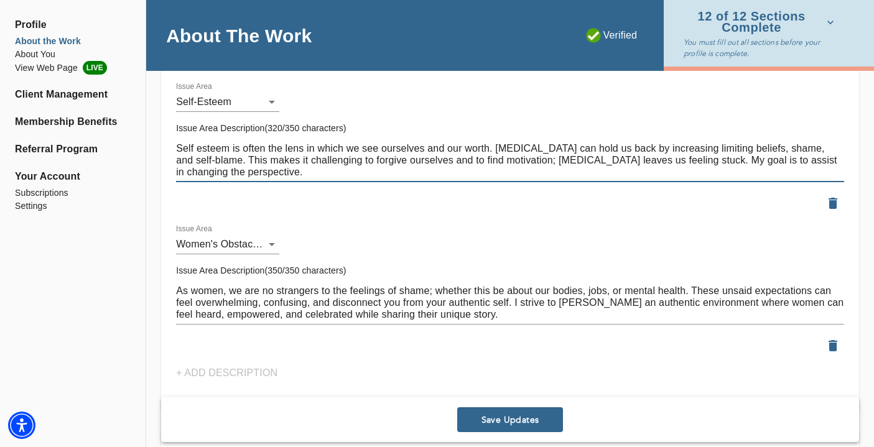
paste textarea "-esteem shapes how we view ourselves and our value. When self-esteem is low, it…"
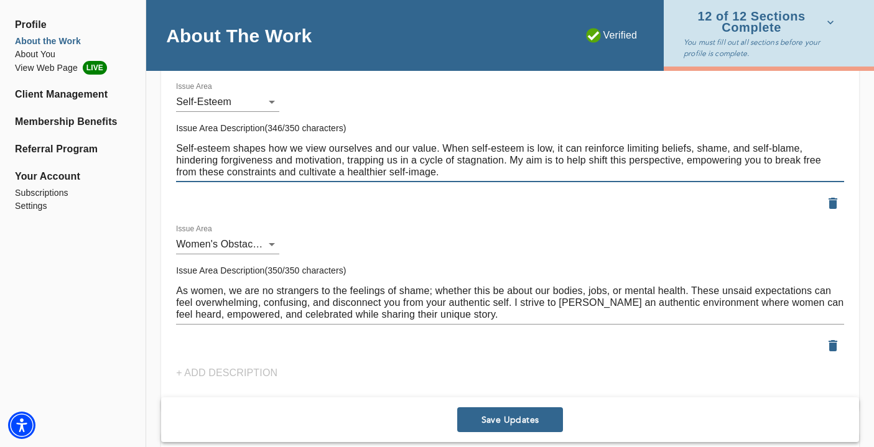
click at [531, 164] on textarea "Self-esteem shapes how we view ourselves and our value. When self-esteem is low…" at bounding box center [510, 160] width 668 height 35
drag, startPoint x: 596, startPoint y: 157, endPoint x: 513, endPoint y: 155, distance: 82.2
click at [513, 155] on textarea "Self-esteem shapes how we view ourselves and our value. When self-esteem is low…" at bounding box center [510, 160] width 668 height 35
click at [620, 160] on textarea "Self-esteem shapes how we view ourselves and our value. When self-esteem is low…" at bounding box center [510, 160] width 668 height 35
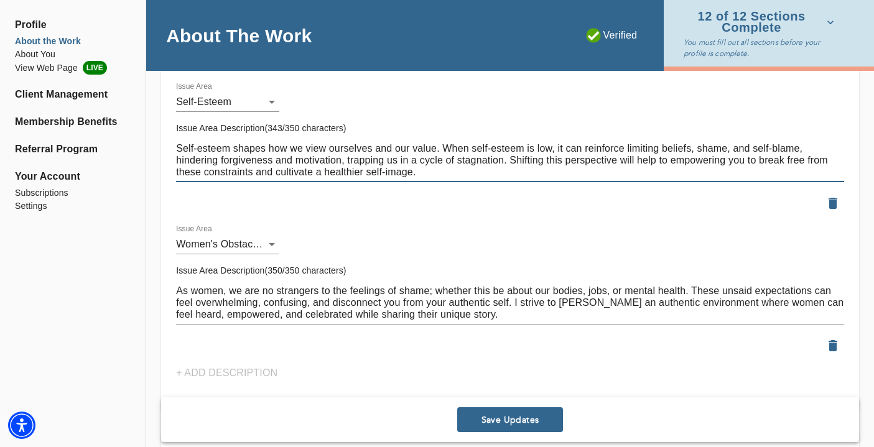
click at [695, 164] on textarea "Self-esteem shapes how we view ourselves and our value. When self-esteem is low…" at bounding box center [510, 160] width 668 height 35
click at [695, 158] on textarea "Self-esteem shapes how we view ourselves and our value. When self-esteem is low…" at bounding box center [510, 160] width 668 height 35
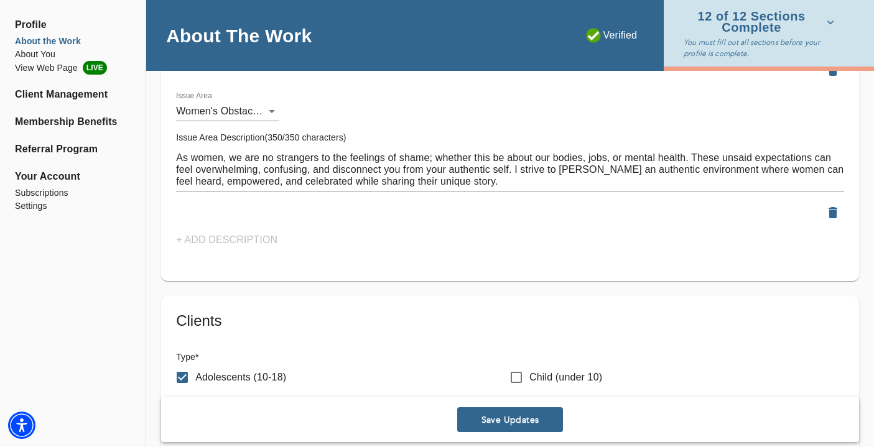
scroll to position [2085, 0]
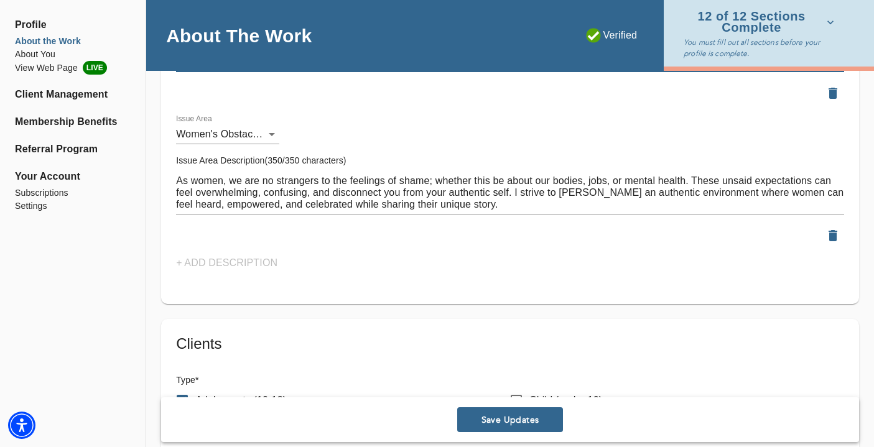
type textarea "Self-esteem shapes how we view ourselves and our value. When self-esteem is low…"
click at [486, 200] on textarea "As women, we are no strangers to the feelings of shame; whether this be about o…" at bounding box center [510, 192] width 668 height 35
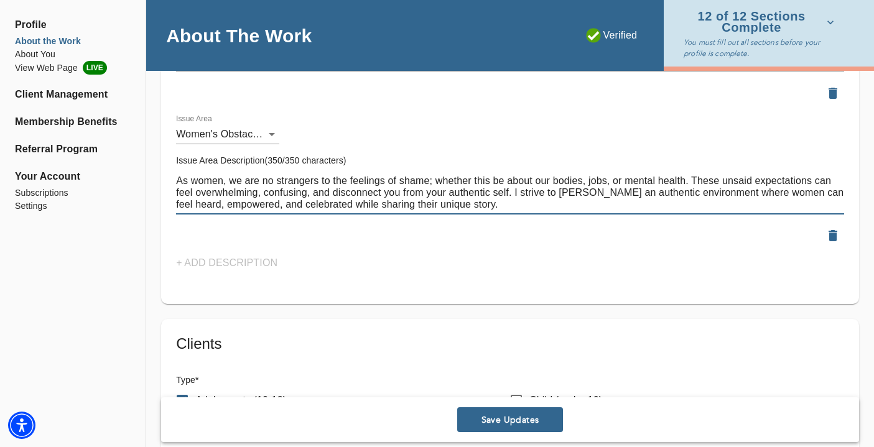
click at [486, 200] on textarea "As women, we are no strangers to the feelings of shame; whether this be about o…" at bounding box center [510, 192] width 668 height 35
paste textarea "often grapple with feelings of shame surrounding our bodies, careers, and menta…"
click at [232, 192] on textarea "As women, we often grapple with feelings of shame surrounding our bodies, caree…" at bounding box center [510, 192] width 668 height 35
click at [278, 194] on textarea "As women, we often grapple with feelings of shame surrounding our bodies, caree…" at bounding box center [510, 192] width 668 height 35
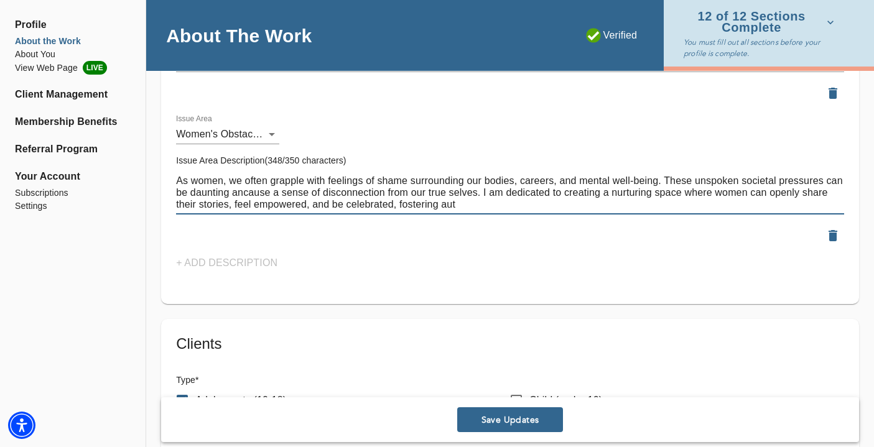
click at [241, 194] on textarea "As women, we often grapple with feelings of shame surrounding our bodies, caree…" at bounding box center [510, 192] width 668 height 35
drag, startPoint x: 614, startPoint y: 194, endPoint x: 494, endPoint y: 194, distance: 120.1
click at [494, 194] on textarea "As women, we often grapple with feelings of shame surrounding our bodies, caree…" at bounding box center [510, 192] width 668 height 35
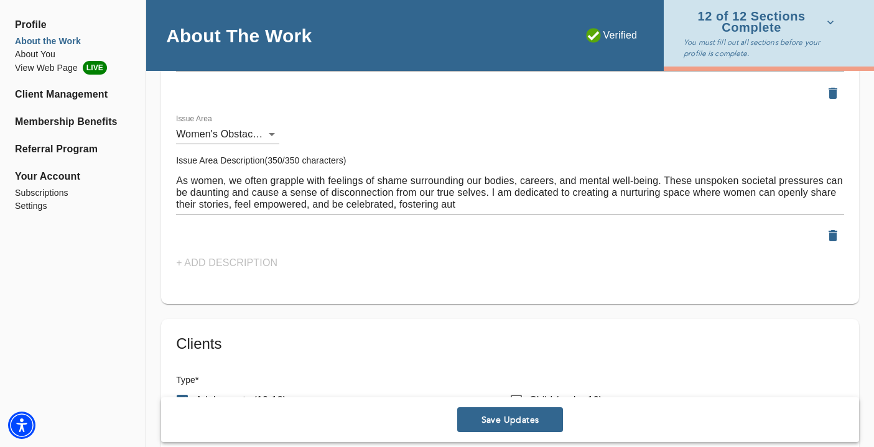
click at [613, 171] on div "As women, we often grapple with feelings of shame surrounding our bodies, caree…" at bounding box center [510, 193] width 668 height 44
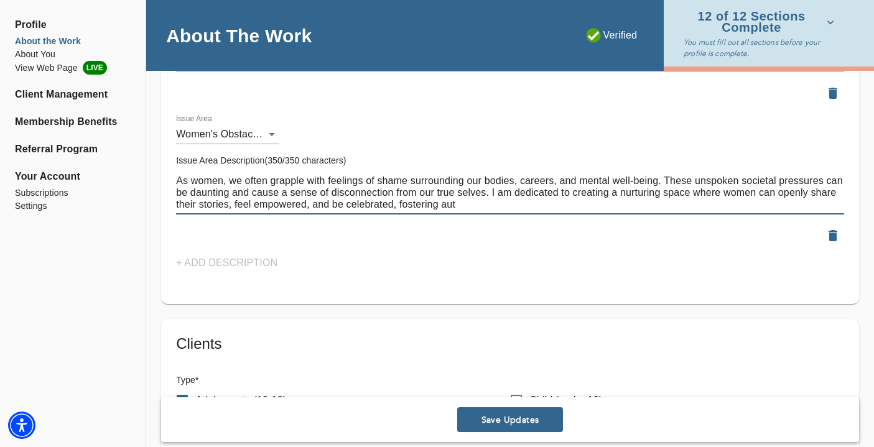
click at [618, 193] on textarea "As women, we often grapple with feelings of shame surrounding our bodies, caree…" at bounding box center [510, 192] width 668 height 35
drag, startPoint x: 608, startPoint y: 194, endPoint x: 492, endPoint y: 191, distance: 115.8
click at [492, 191] on textarea "As women, we often grapple with feelings of shame surrounding our bodies, caree…" at bounding box center [510, 192] width 668 height 35
drag, startPoint x: 439, startPoint y: 205, endPoint x: 377, endPoint y: 204, distance: 62.3
click at [377, 203] on textarea "As women, we often grapple with feelings of shame surrounding our bodies, caree…" at bounding box center [510, 192] width 668 height 35
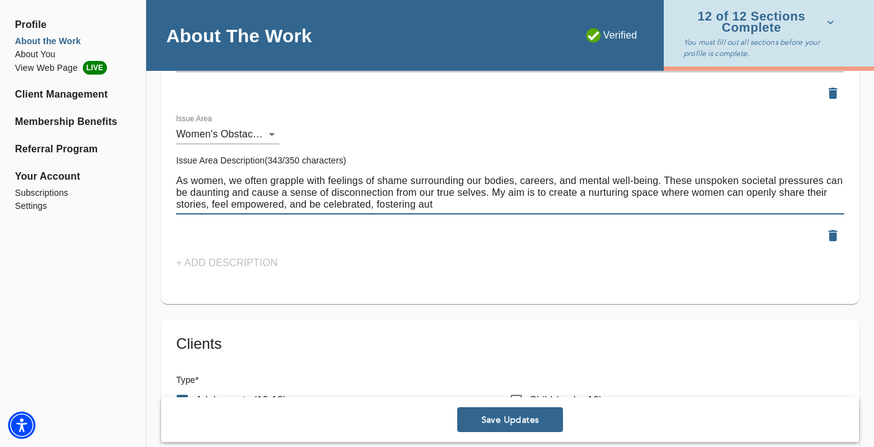
paste textarea "fostering authentic"
click at [695, 194] on textarea "As women, we often grapple with feelings of shame surrounding our bodies, caree…" at bounding box center [510, 192] width 668 height 35
click at [695, 193] on textarea "As women, we often grapple with feelings of shame surrounding our bodies, caree…" at bounding box center [510, 192] width 668 height 35
click at [695, 194] on textarea "As women, we often grapple with feelings of shame surrounding our bodies, caree…" at bounding box center [510, 192] width 668 height 35
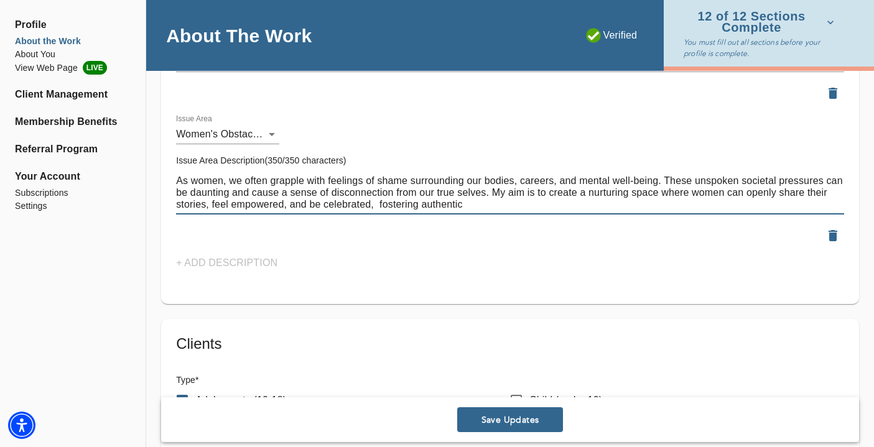
click at [695, 194] on textarea "As women, we often grapple with feelings of shame surrounding our bodies, caree…" at bounding box center [510, 192] width 668 height 35
click at [695, 220] on div at bounding box center [510, 236] width 678 height 32
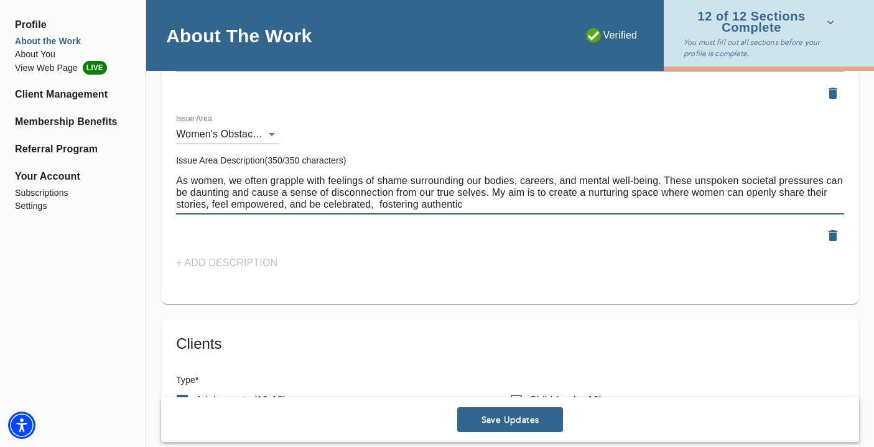
click at [695, 192] on textarea "As women, we often grapple with feelings of shame surrounding our bodies, caree…" at bounding box center [510, 192] width 668 height 35
click at [269, 205] on textarea "As women, we often grapple with feelings of shame surrounding our bodies, caree…" at bounding box center [510, 192] width 668 height 35
click at [320, 197] on textarea "As women, we often grapple with feelings of shame surrounding our bodies, caree…" at bounding box center [510, 192] width 668 height 35
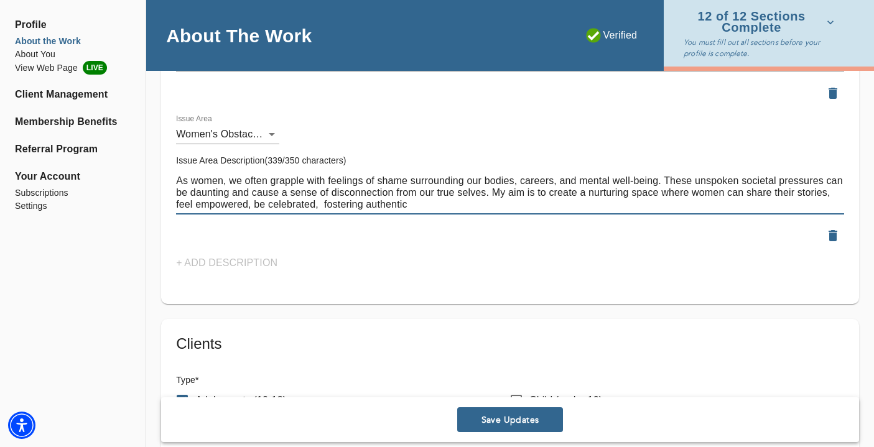
click at [321, 205] on textarea "As women, we often grapple with feelings of shame surrounding our bodies, caree…" at bounding box center [510, 192] width 668 height 35
click at [258, 201] on textarea "As women, we often grapple with feelings of shame surrounding our bodies, caree…" at bounding box center [510, 192] width 668 height 35
click at [322, 205] on textarea "As women, we often grapple with feelings of shame surrounding our bodies, caree…" at bounding box center [510, 192] width 668 height 35
click at [340, 204] on textarea "As women, we often grapple with feelings of shame surrounding our bodies, caree…" at bounding box center [510, 192] width 668 height 35
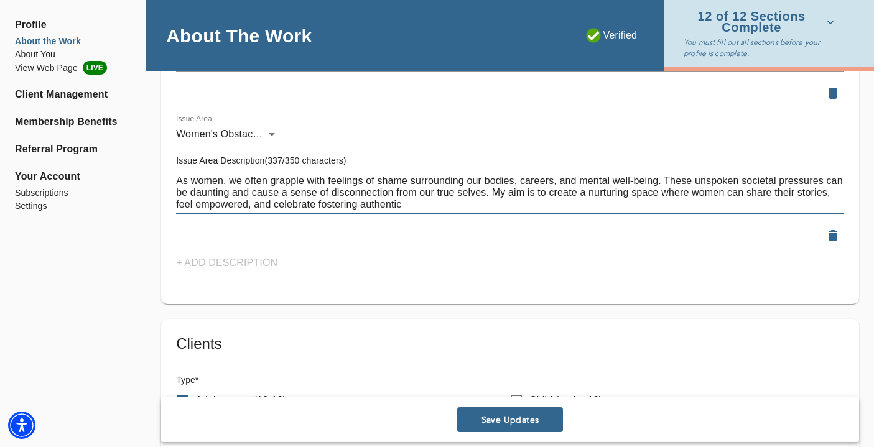
click at [340, 204] on textarea "As women, we often grapple with feelings of shame surrounding our bodies, caree…" at bounding box center [510, 192] width 668 height 35
click at [366, 205] on textarea "As women, we often grapple with feelings of shame surrounding our bodies, caree…" at bounding box center [510, 192] width 668 height 35
click at [411, 206] on textarea "As women, we often grapple with feelings of shame surrounding our bodies, caree…" at bounding box center [510, 192] width 668 height 35
drag, startPoint x: 496, startPoint y: 199, endPoint x: 410, endPoint y: 201, distance: 85.9
click at [410, 201] on textarea "As women, we often grapple with feelings of shame surrounding our bodies, caree…" at bounding box center [510, 192] width 668 height 35
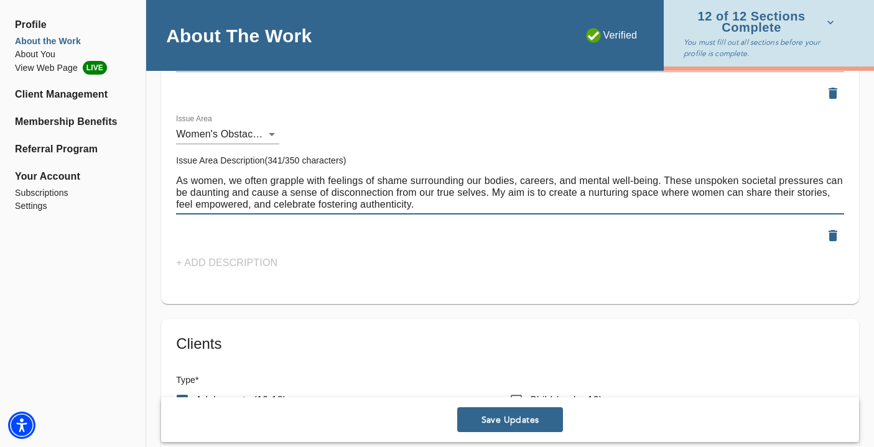
click at [274, 207] on textarea "As women, we often grapple with feelings of shame surrounding our bodies, caree…" at bounding box center [510, 192] width 668 height 35
click at [261, 203] on textarea "As women, we often grapple with feelings of shame surrounding our bodies, caree…" at bounding box center [510, 192] width 668 height 35
click at [307, 205] on textarea "As women, we often grapple with feelings of shame surrounding our bodies, caree…" at bounding box center [510, 192] width 668 height 35
click at [472, 202] on textarea "As women, we often grapple with feelings of shame surrounding our bodies, caree…" at bounding box center [510, 192] width 668 height 35
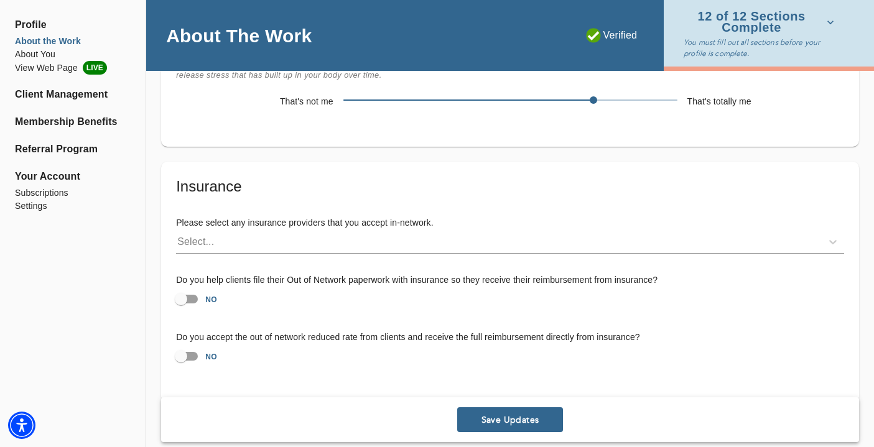
scroll to position [3383, 0]
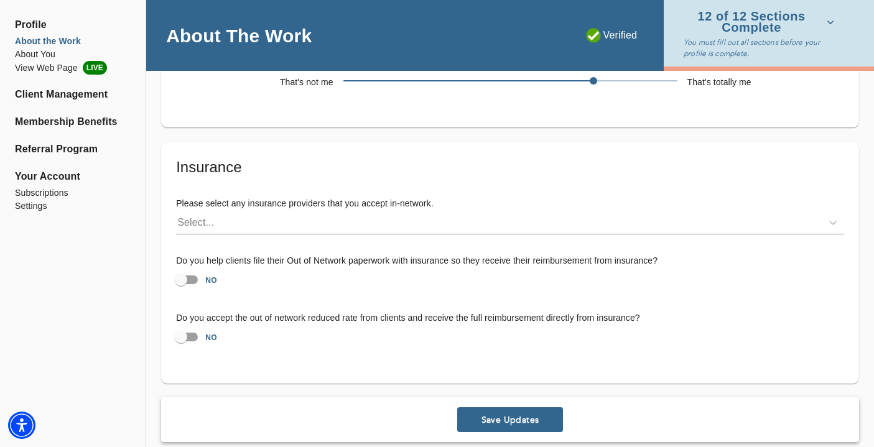
type textarea "As women, we often grapple with feelings of shame surrounding our bodies, caree…"
drag, startPoint x: 541, startPoint y: 405, endPoint x: 529, endPoint y: 294, distance: 110.8
click at [189, 268] on input "NO" at bounding box center [181, 280] width 71 height 24
checkbox input "true"
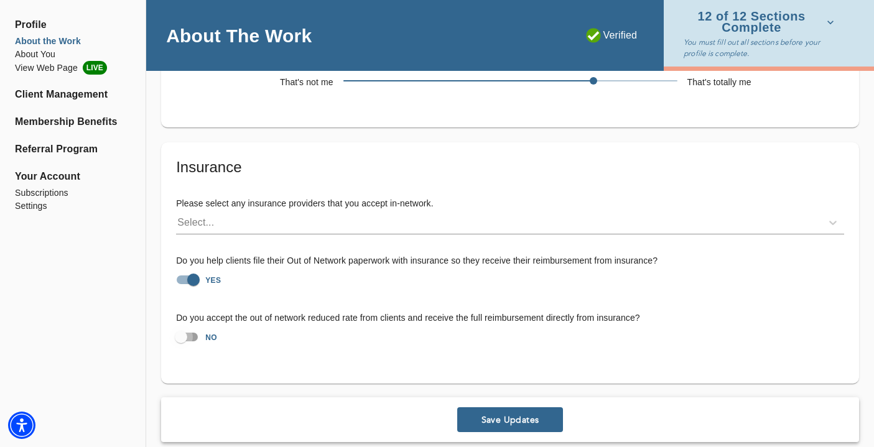
click at [187, 326] on input "NO" at bounding box center [181, 337] width 71 height 24
checkbox input "true"
click at [538, 414] on span "Save Updates" at bounding box center [510, 420] width 96 height 12
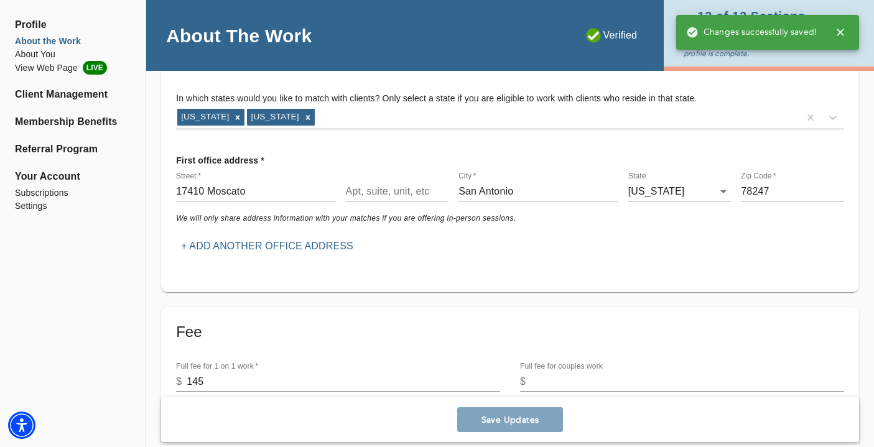
scroll to position [0, 0]
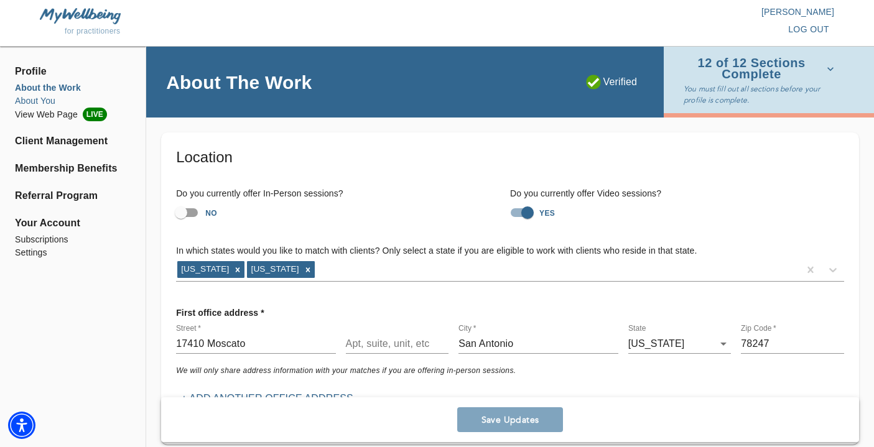
click at [24, 101] on li "About You" at bounding box center [73, 101] width 116 height 13
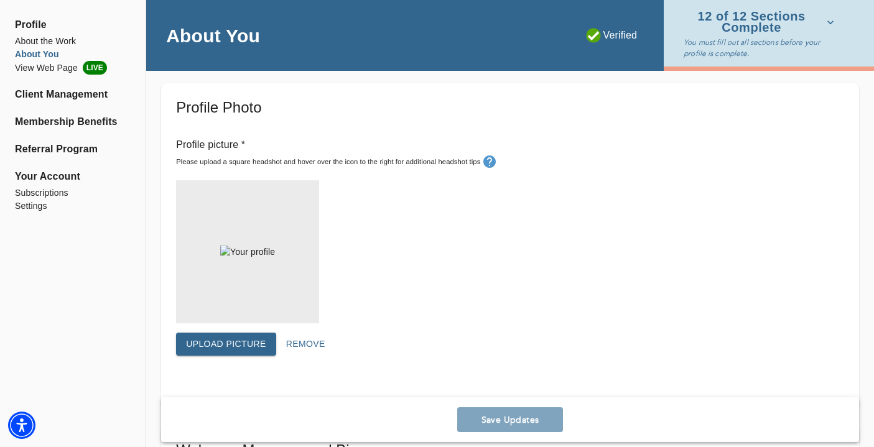
scroll to position [412, 0]
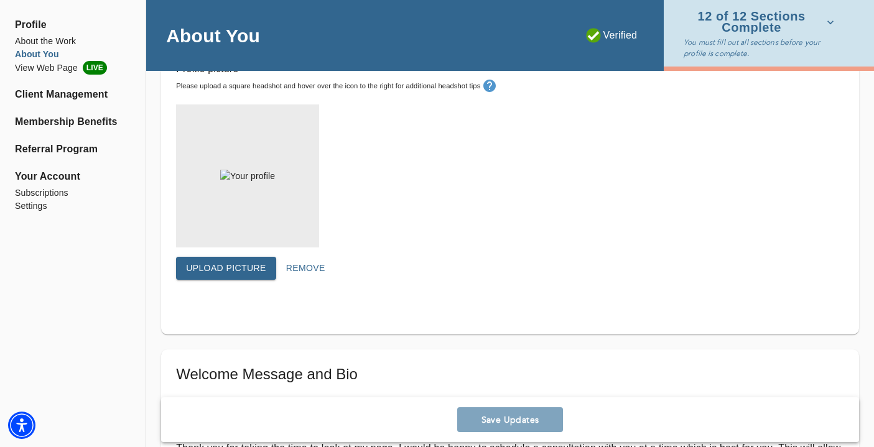
click at [241, 274] on span "Upload picture" at bounding box center [226, 269] width 80 height 16
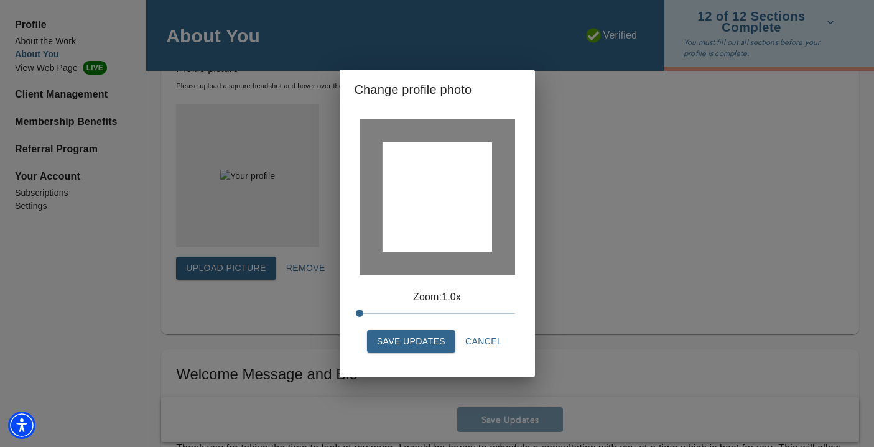
drag, startPoint x: 465, startPoint y: 235, endPoint x: 466, endPoint y: 243, distance: 7.5
click at [466, 243] on div at bounding box center [437, 197] width 110 height 110
click at [423, 345] on span "Save Updates" at bounding box center [411, 342] width 68 height 16
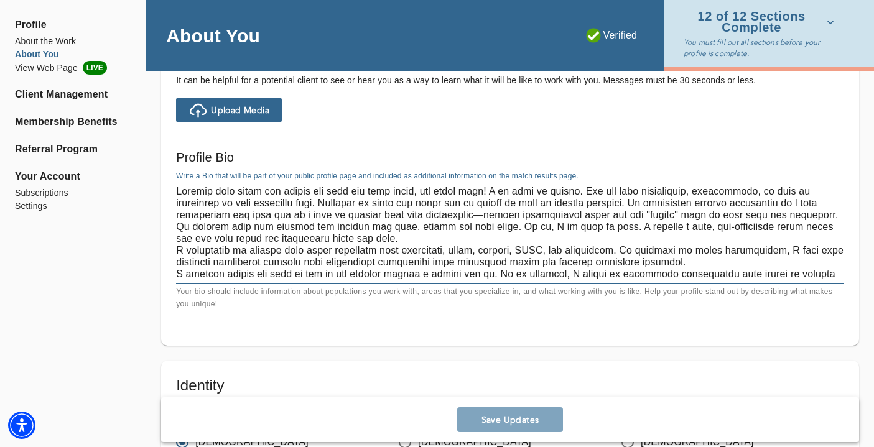
scroll to position [24, 0]
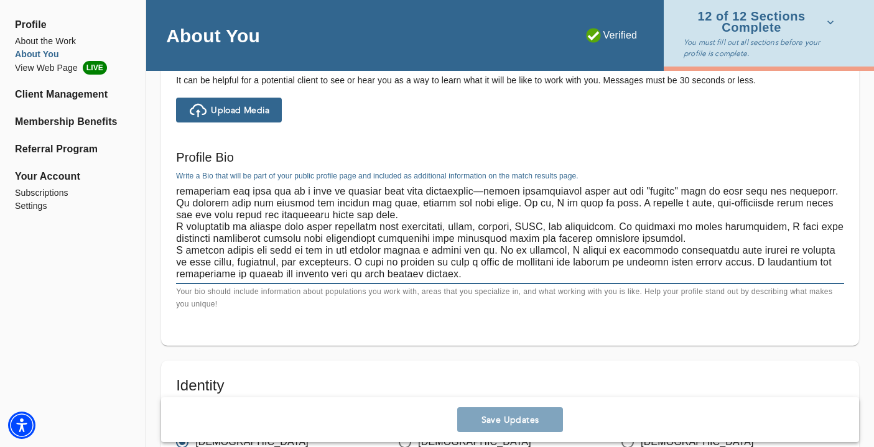
drag, startPoint x: 176, startPoint y: 192, endPoint x: 658, endPoint y: 364, distance: 512.2
click at [658, 364] on div "Personal Information If you need to make any changes to your name or email, ple…" at bounding box center [510, 412] width 728 height 2269
paste textarea "'s okay! Perhaps feelings of guilt or shame have made self-forgiveness challeng…"
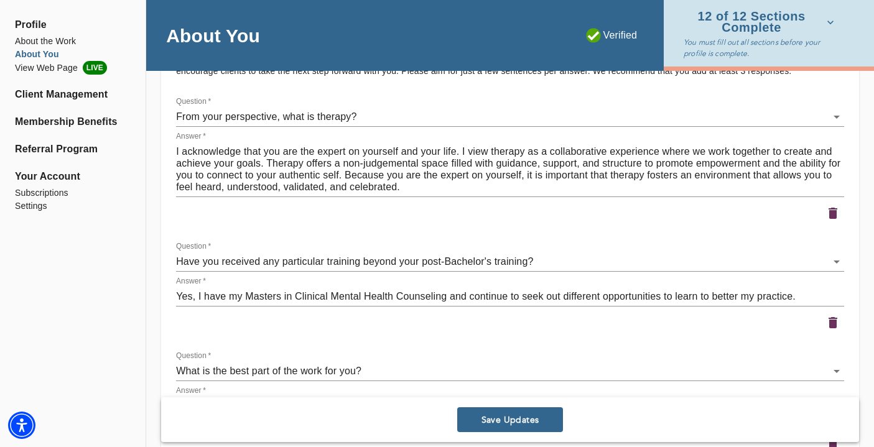
scroll to position [1794, 0]
type textarea "Sharing your story and asking for help can feel scary, and that's okay! Perhaps…"
click at [411, 198] on div "Answer   * I acknowledge that you are the expert on yourself and your life. I v…" at bounding box center [510, 165] width 673 height 70
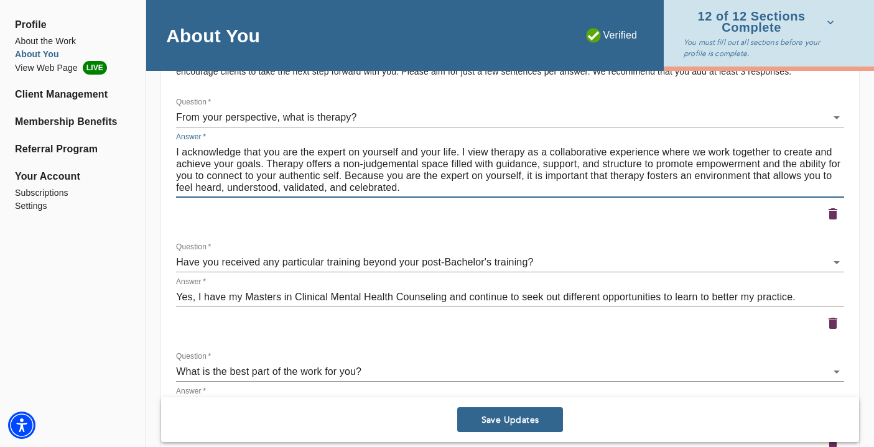
drag, startPoint x: 411, startPoint y: 190, endPoint x: 176, endPoint y: 129, distance: 242.9
click at [176, 129] on div "Question   * From your perspective, what is therapy? 1 Answer   * I acknowledge…" at bounding box center [510, 161] width 673 height 133
paste textarea "n therapy, we embrace a collaborative approach to shape and attain your objecti…"
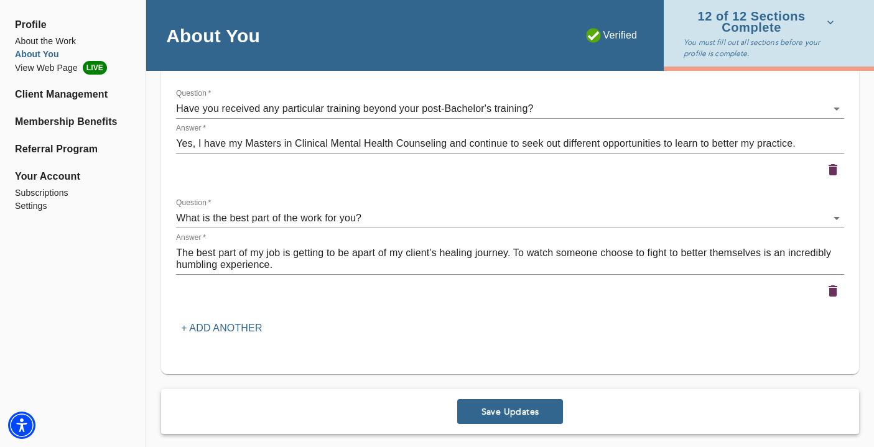
scroll to position [1954, 0]
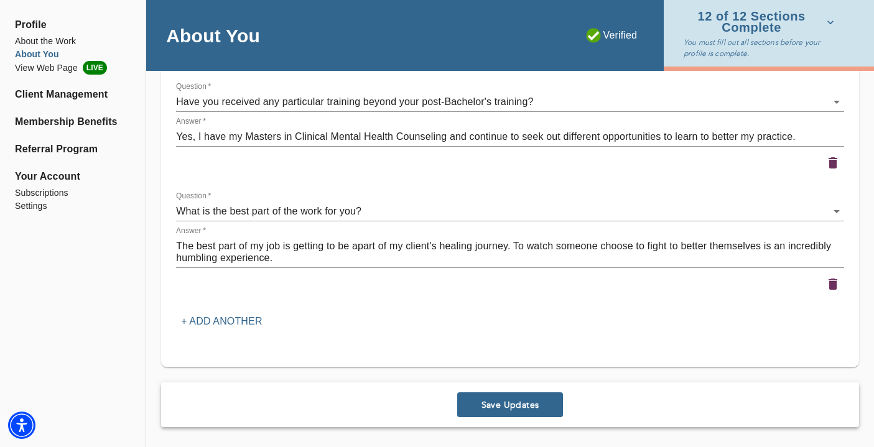
type textarea "I acknowledge that you are the expert on yourself and your life. In therapy, we…"
click at [344, 260] on textarea "The best part of my job is getting to be apart of my client's healing journey. …" at bounding box center [510, 252] width 668 height 24
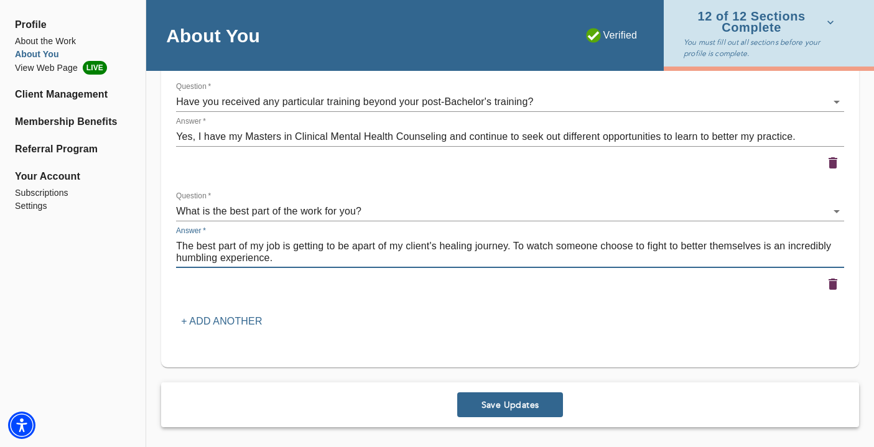
click at [344, 260] on textarea "The best part of my job is getting to be apart of my client's healing journey. …" at bounding box center [510, 252] width 668 height 24
paste textarea "One of the most rewarding aspects of my work is being a part of my clients' hea…"
type textarea "One of the most rewarding aspects of my work is being a part of my clients' hea…"
click at [541, 401] on span "Save Updates" at bounding box center [510, 406] width 96 height 12
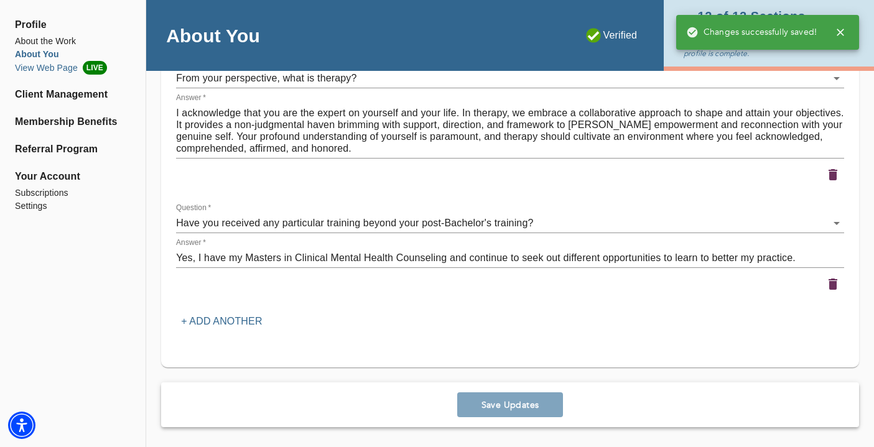
click at [43, 69] on li "View Web Page LIVE" at bounding box center [73, 68] width 116 height 14
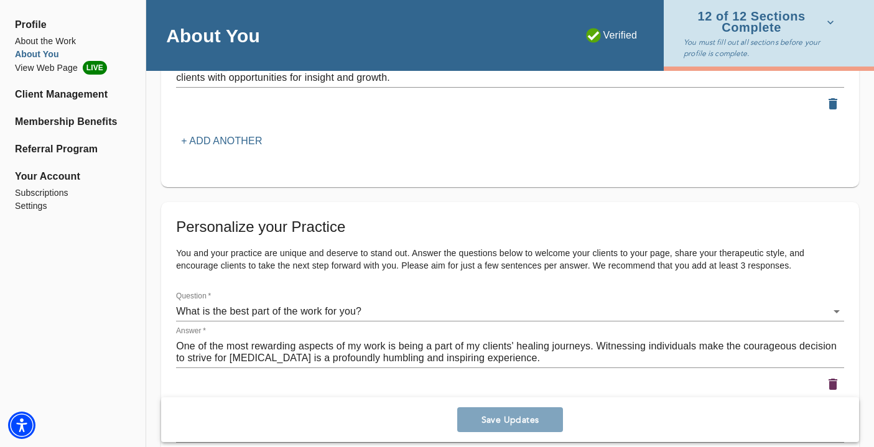
scroll to position [1526, 0]
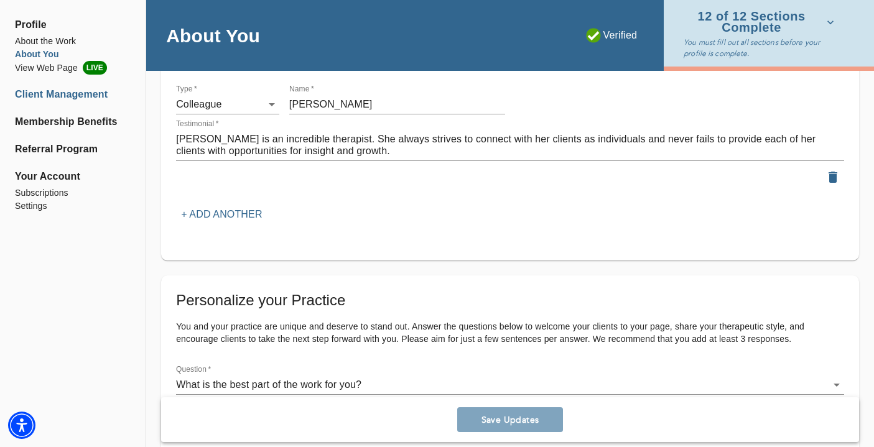
click at [37, 96] on li "Client Management" at bounding box center [73, 94] width 116 height 15
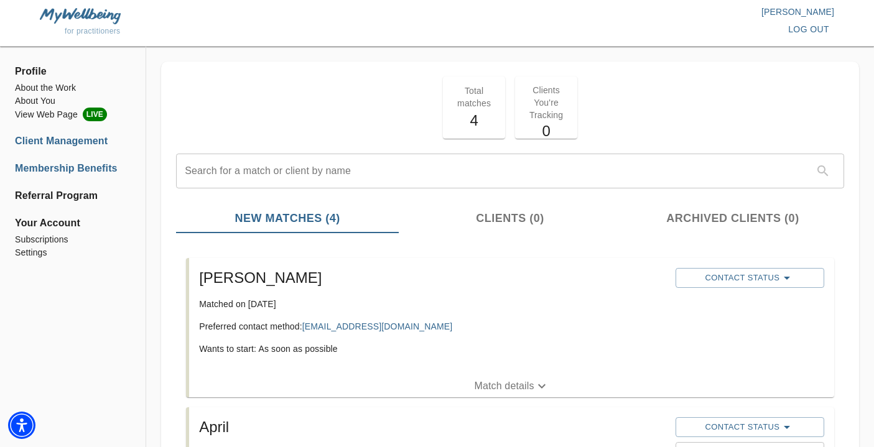
click at [79, 169] on li "Membership Benefits" at bounding box center [73, 168] width 116 height 15
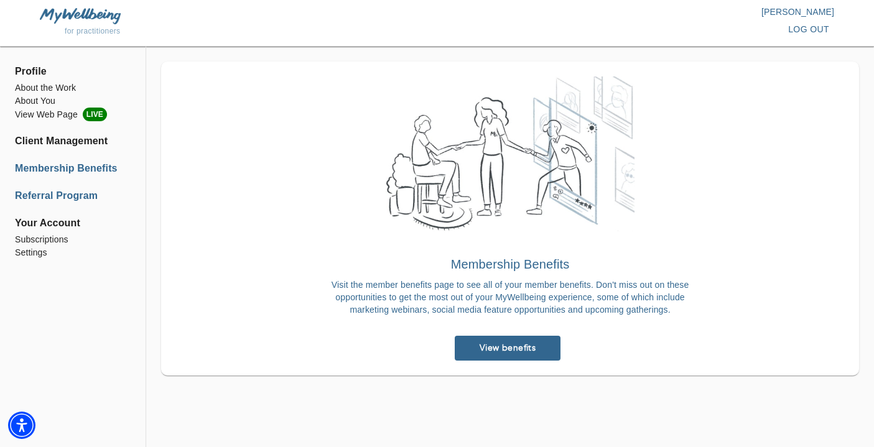
click at [74, 199] on li "Referral Program" at bounding box center [73, 196] width 116 height 15
